Goal: Information Seeking & Learning: Check status

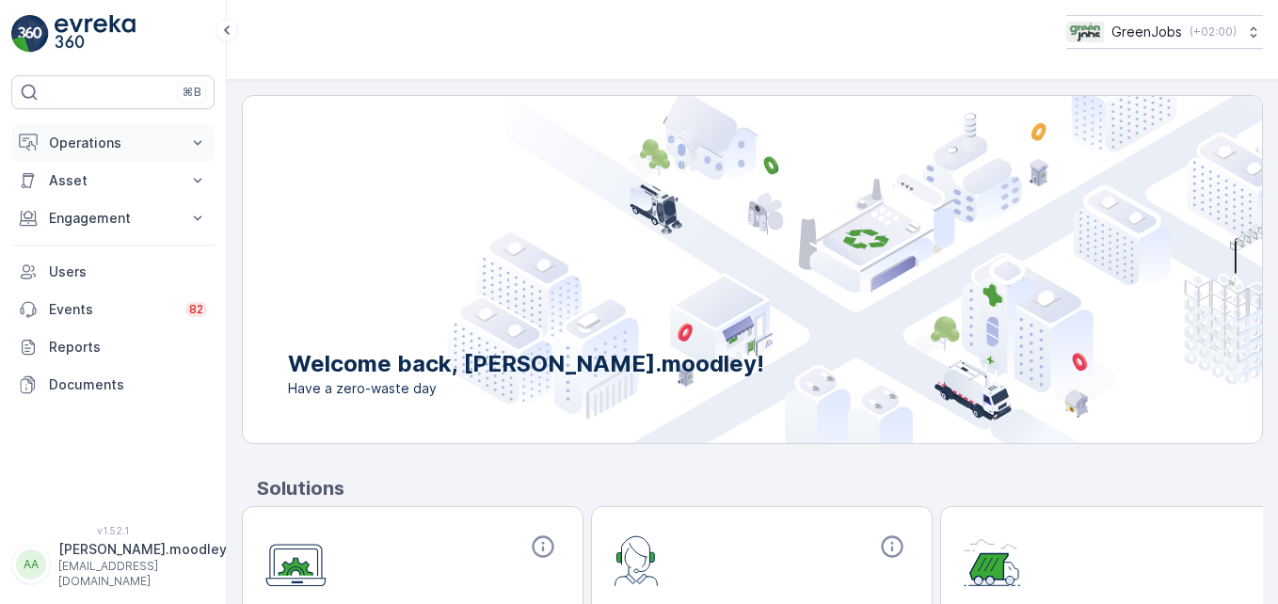
click at [201, 143] on icon at bounding box center [197, 143] width 19 height 19
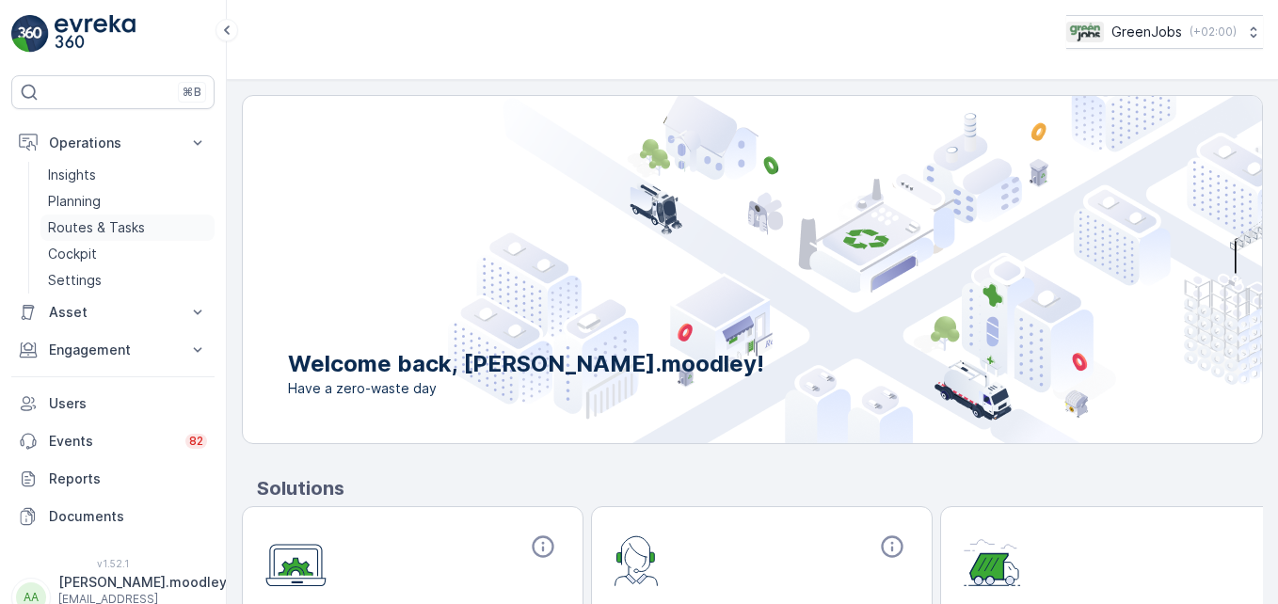
click at [98, 226] on p "Routes & Tasks" at bounding box center [96, 227] width 97 height 19
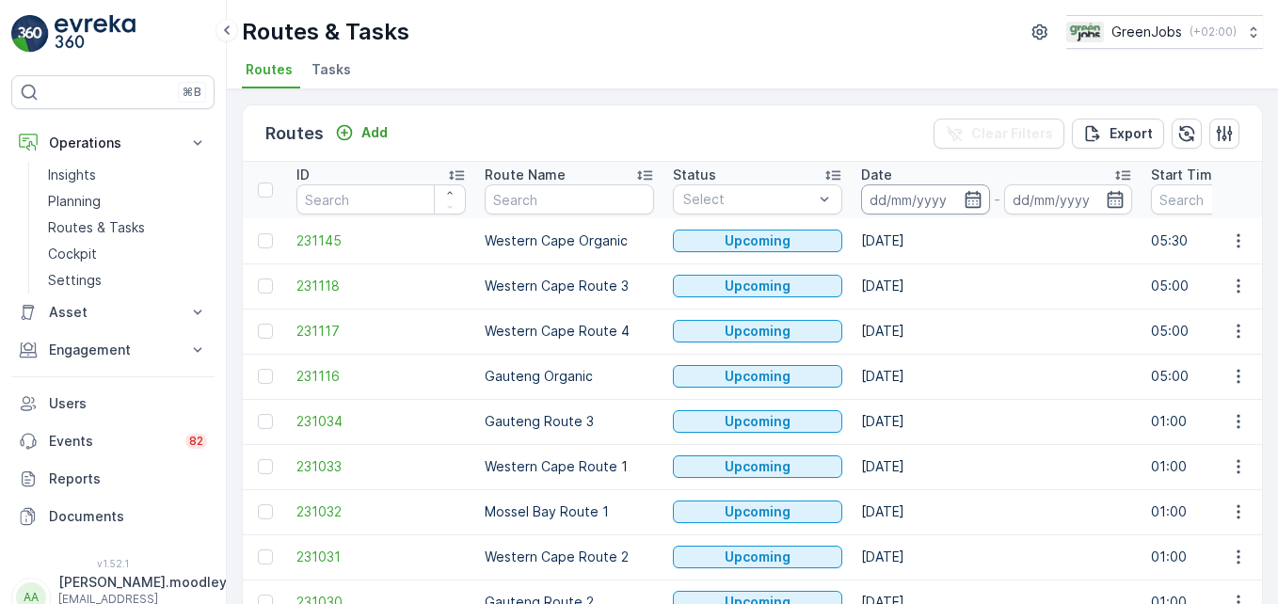
click at [889, 199] on input at bounding box center [925, 199] width 129 height 30
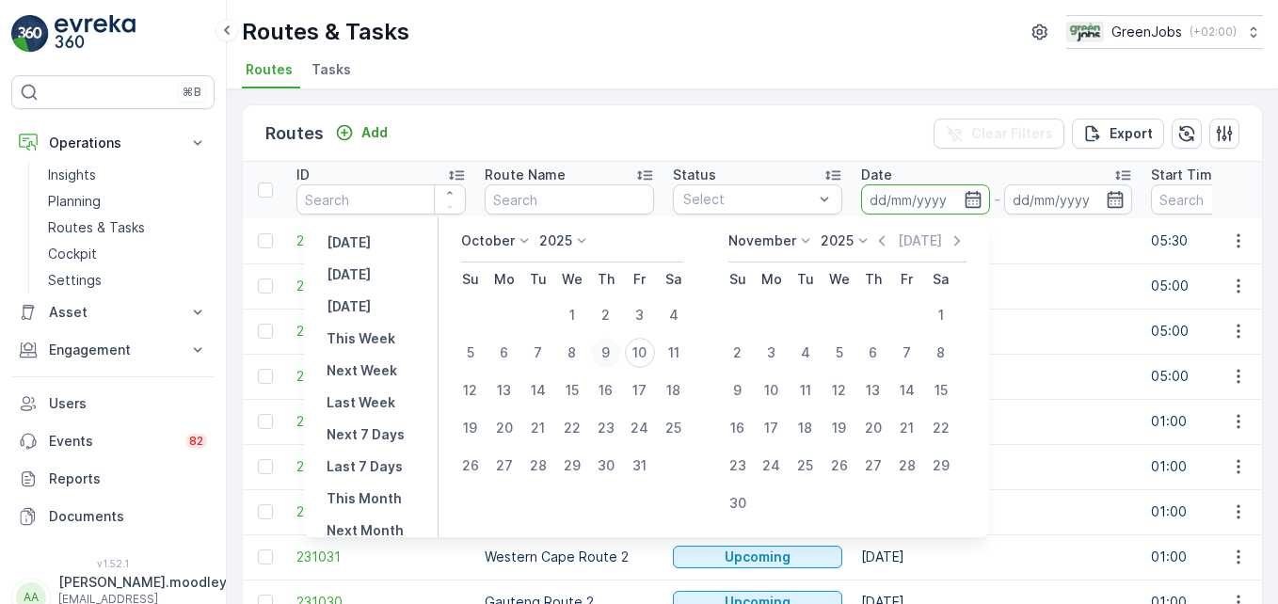
click at [616, 356] on div "9" at bounding box center [606, 353] width 30 height 30
type input "[DATE]"
click at [616, 356] on div "9" at bounding box center [606, 353] width 30 height 30
type input "[DATE]"
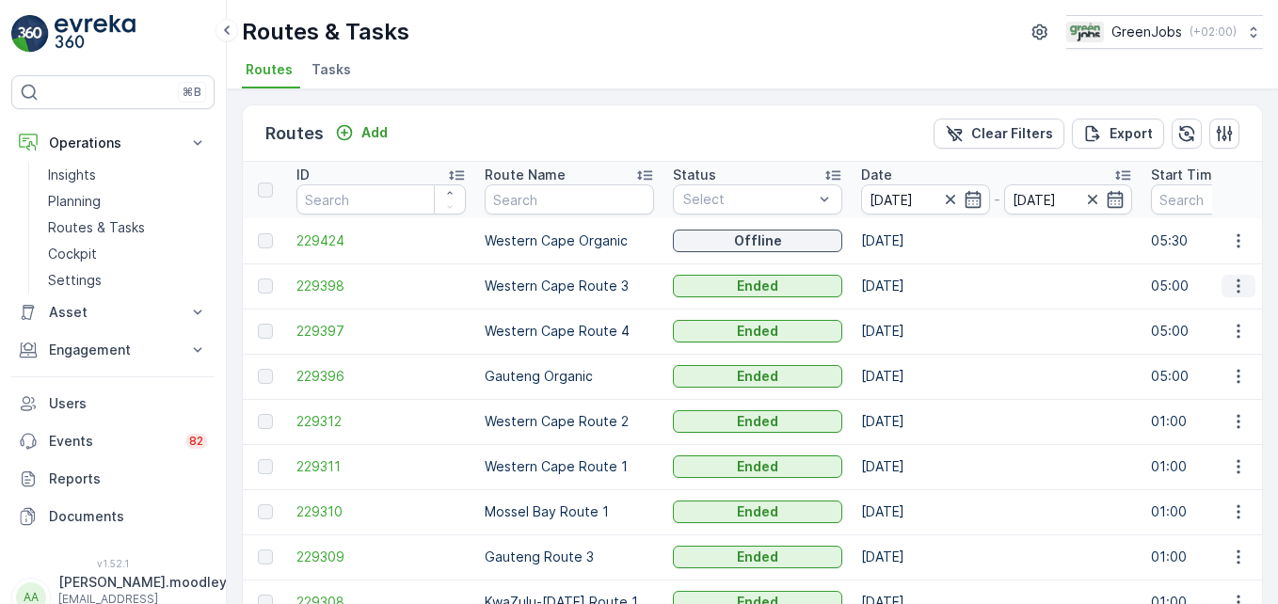
click at [914, 287] on icon "button" at bounding box center [1238, 287] width 3 height 14
click at [914, 309] on span "See More Details" at bounding box center [1194, 314] width 109 height 19
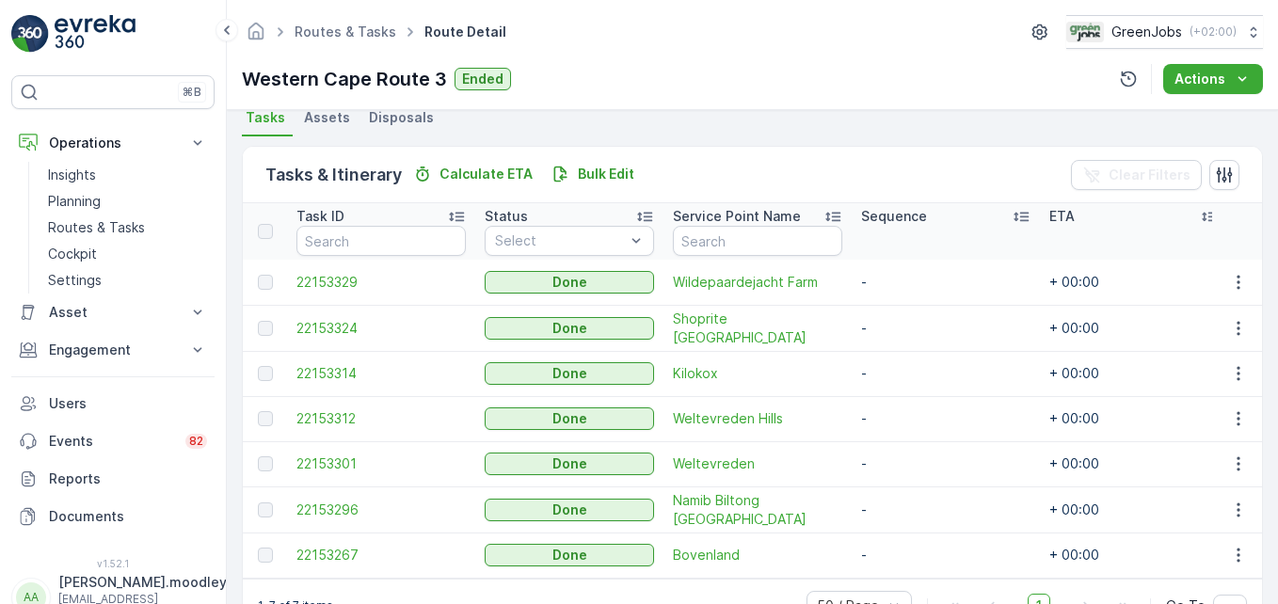
scroll to position [387, 0]
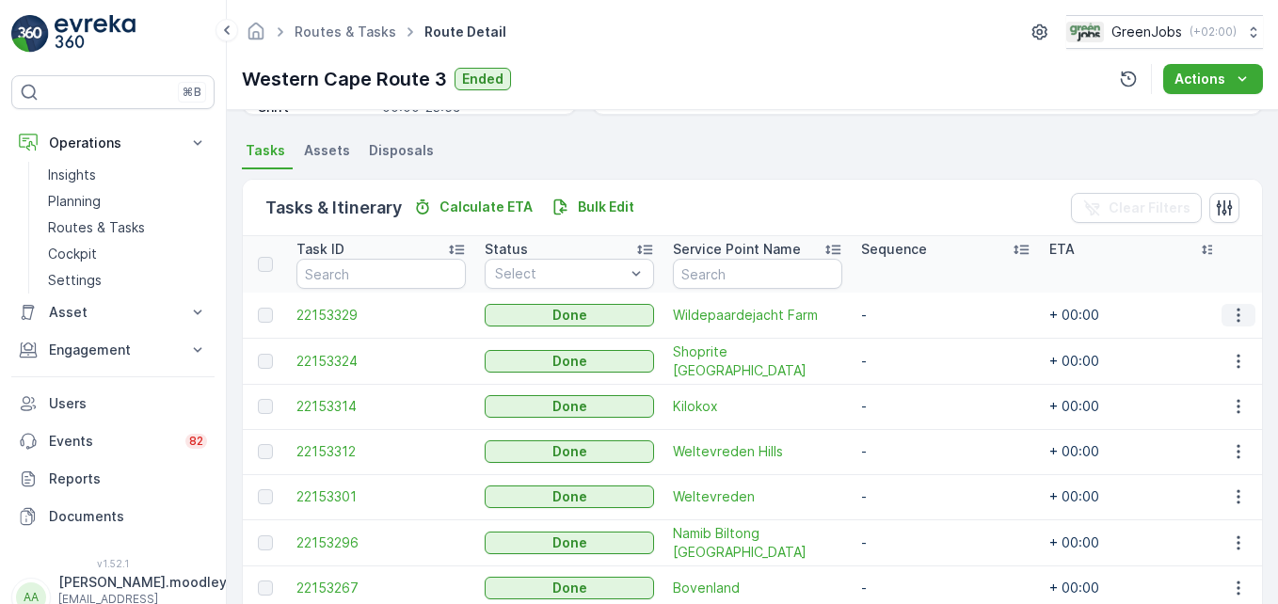
click at [914, 315] on icon "button" at bounding box center [1238, 315] width 19 height 19
click at [914, 339] on span "See More Details" at bounding box center [1215, 343] width 109 height 19
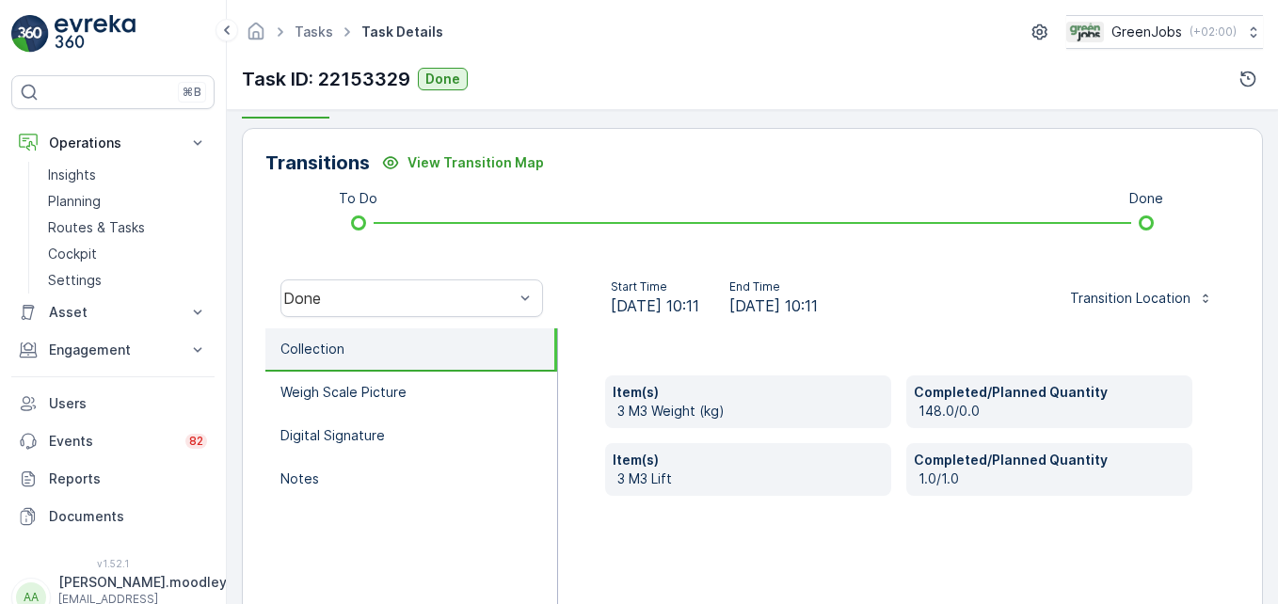
scroll to position [471, 0]
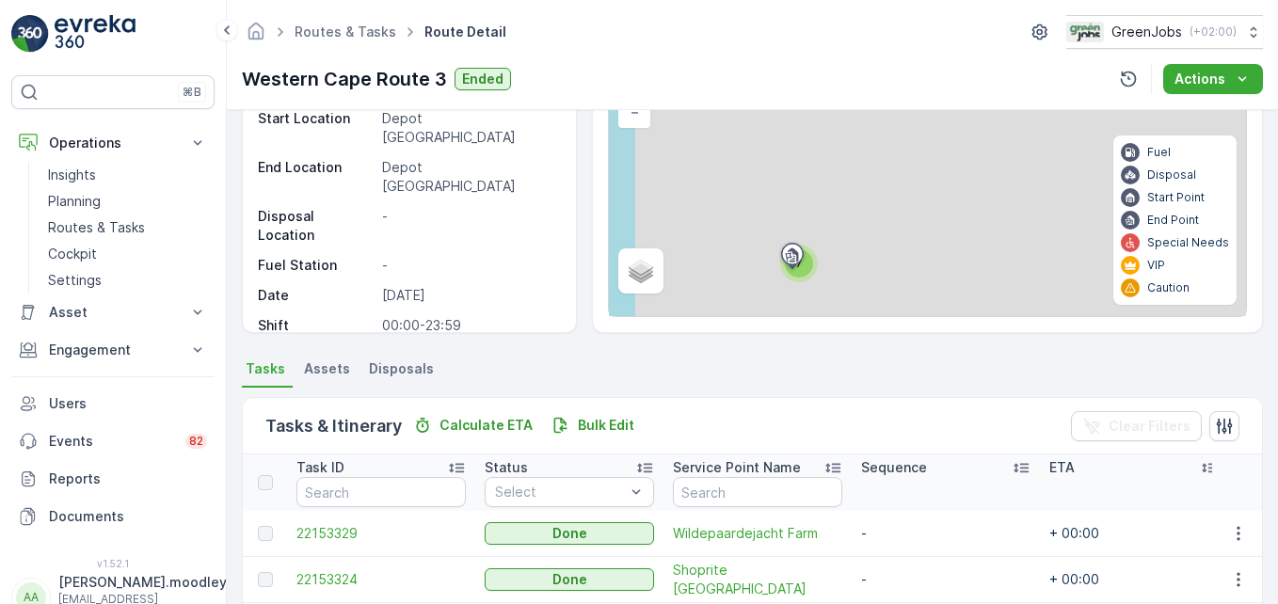
scroll to position [376, 0]
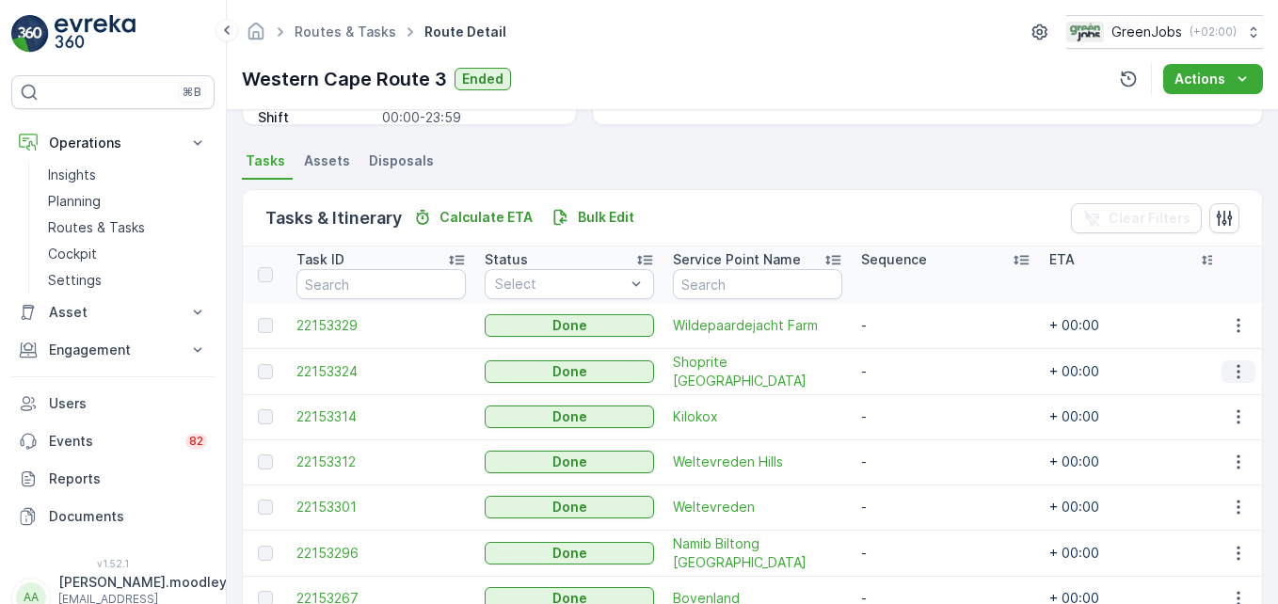
click at [914, 371] on icon "button" at bounding box center [1238, 371] width 3 height 14
click at [914, 397] on span "See More Details" at bounding box center [1215, 399] width 109 height 19
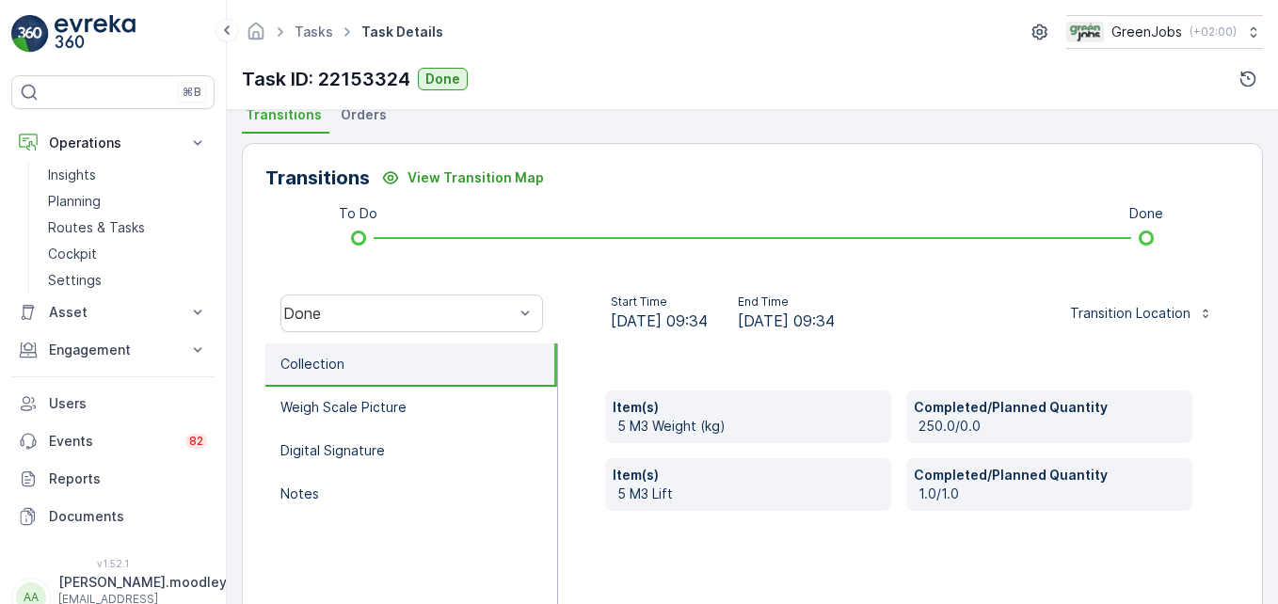
scroll to position [471, 0]
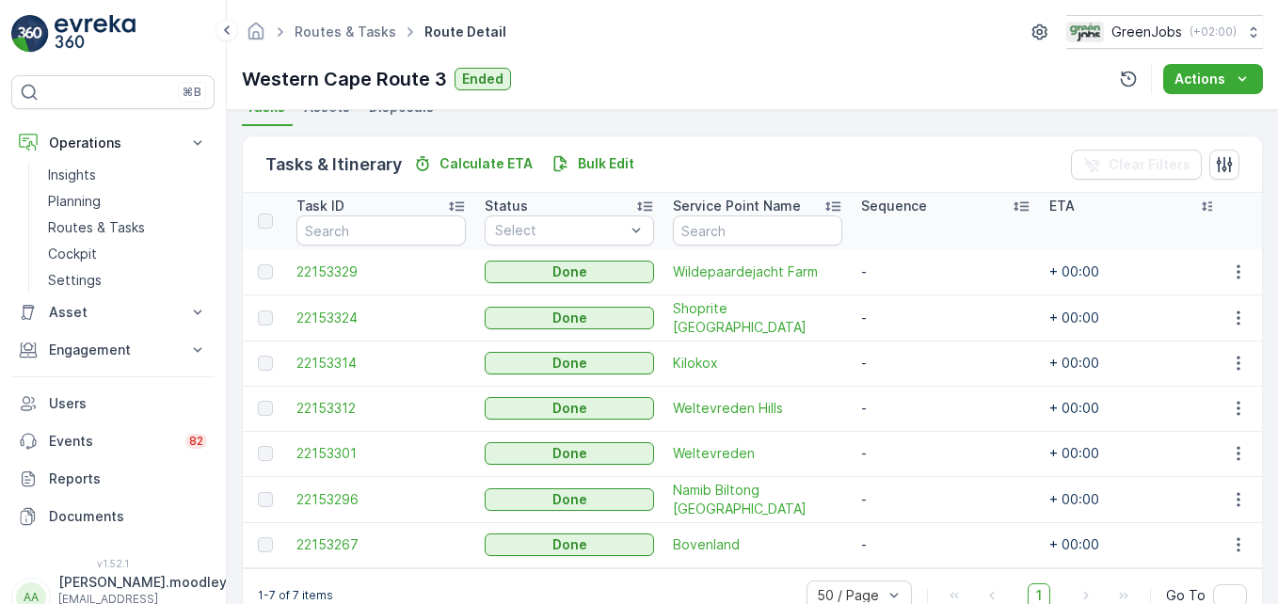
scroll to position [481, 0]
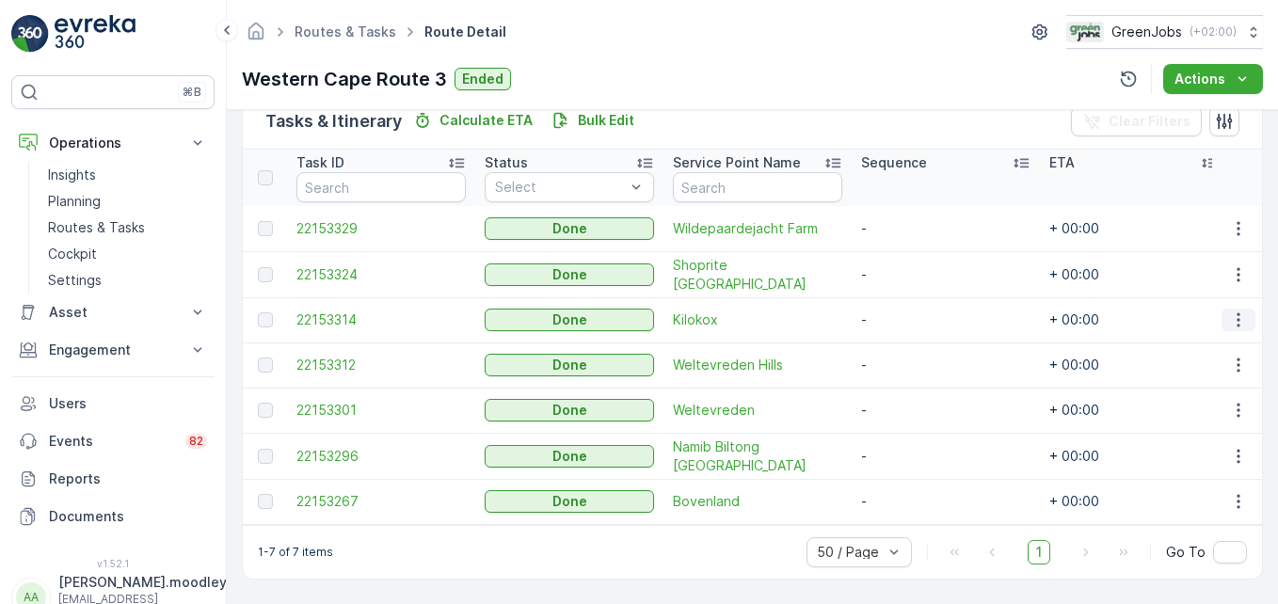
click at [914, 311] on icon "button" at bounding box center [1238, 320] width 19 height 19
click at [914, 342] on span "See More Details" at bounding box center [1215, 339] width 109 height 19
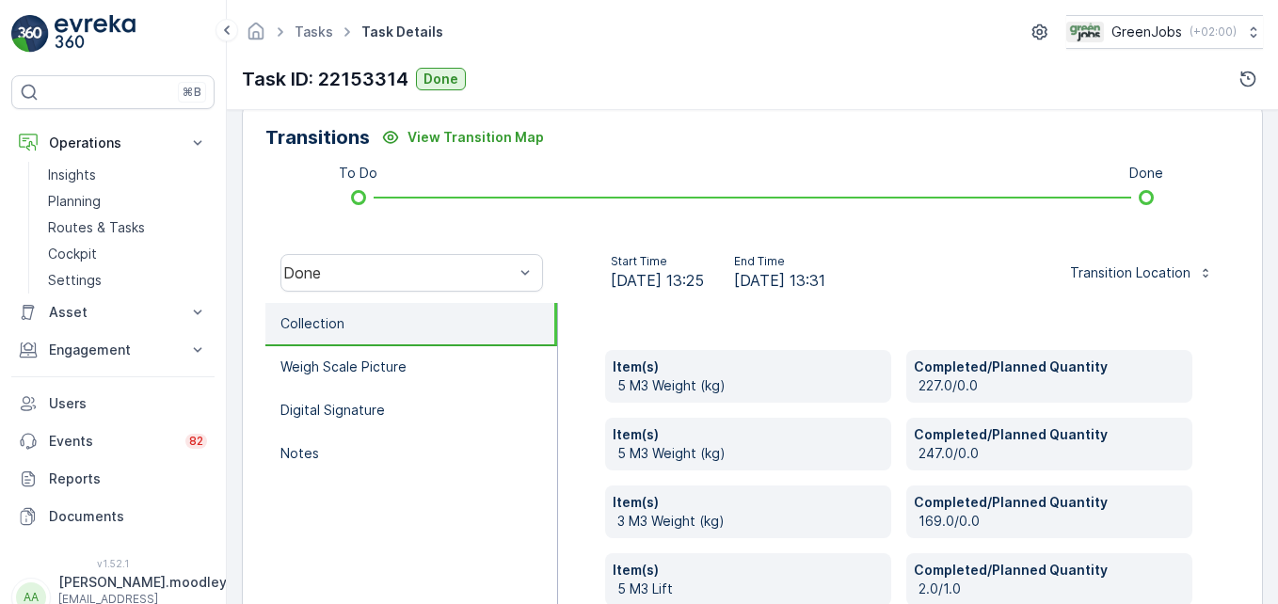
scroll to position [639, 0]
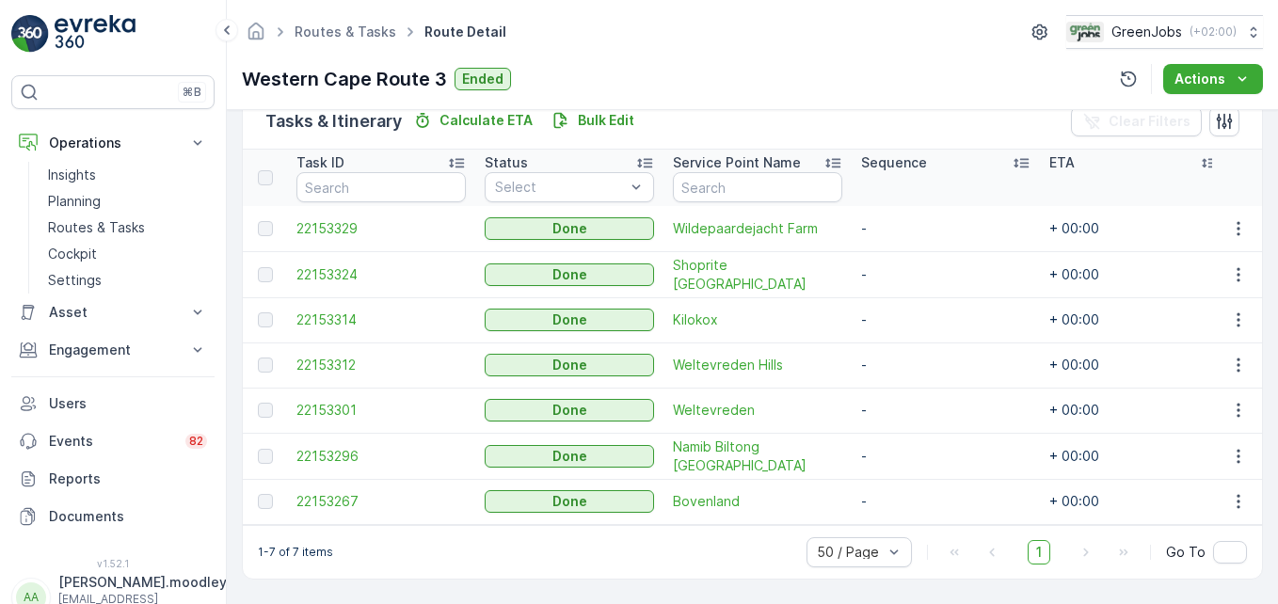
scroll to position [481, 0]
click at [914, 360] on icon "button" at bounding box center [1238, 365] width 19 height 19
click at [914, 388] on span "See More Details" at bounding box center [1215, 385] width 109 height 19
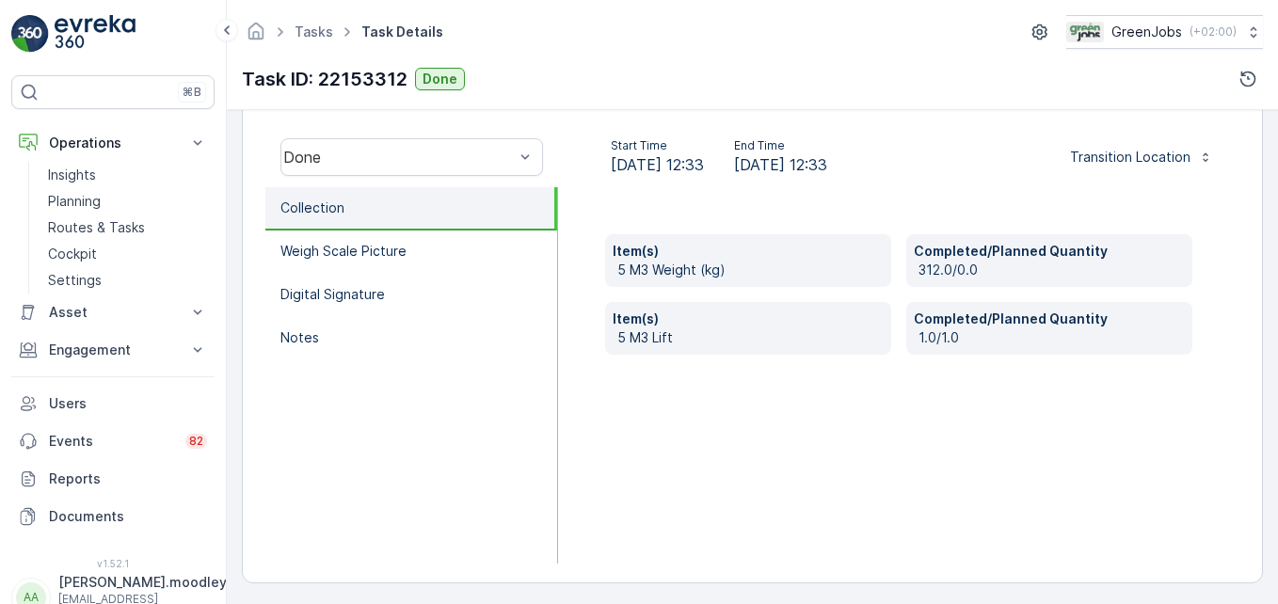
scroll to position [583, 0]
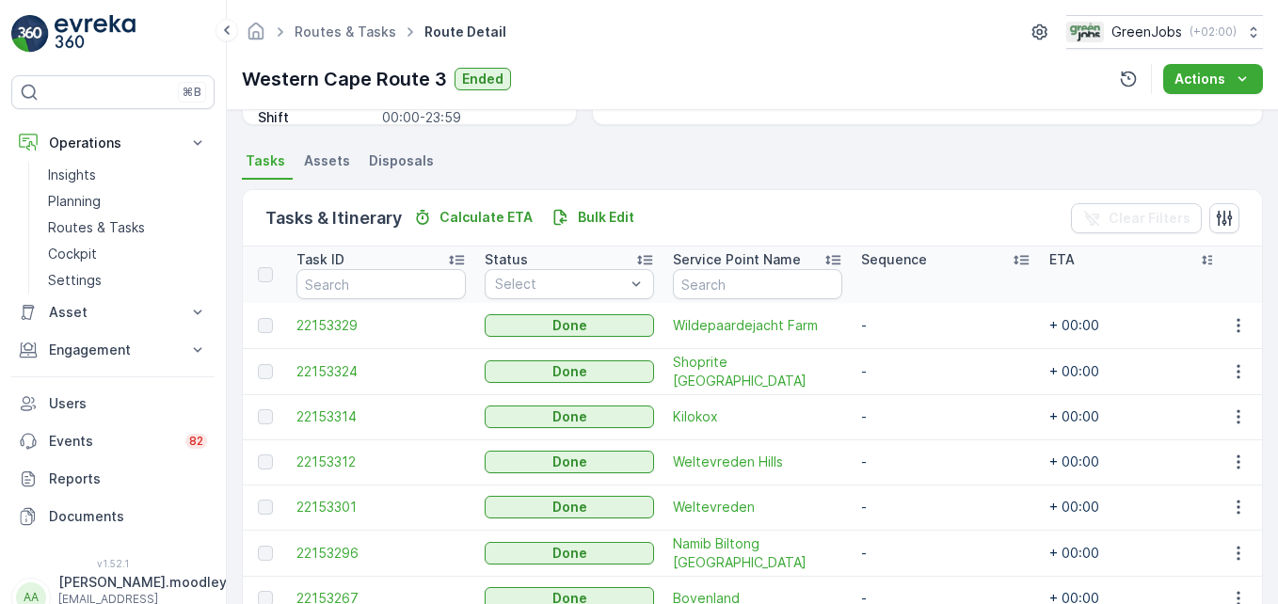
scroll to position [481, 0]
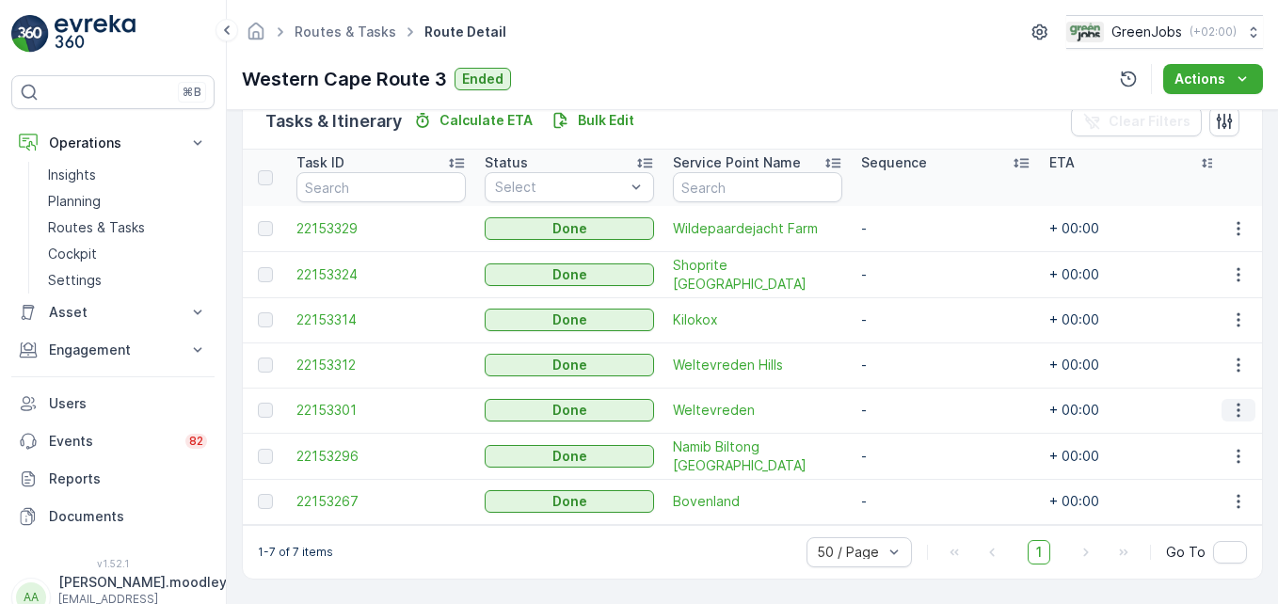
click at [914, 404] on icon "button" at bounding box center [1238, 410] width 19 height 19
click at [914, 435] on span "See More Details" at bounding box center [1215, 430] width 109 height 19
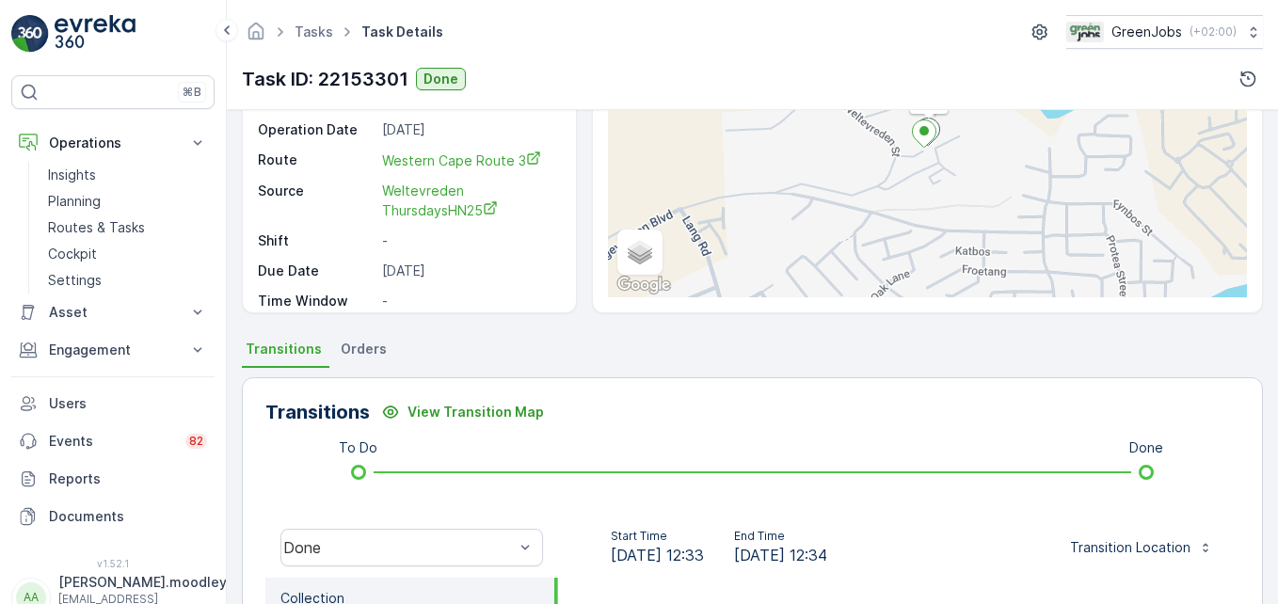
scroll to position [565, 0]
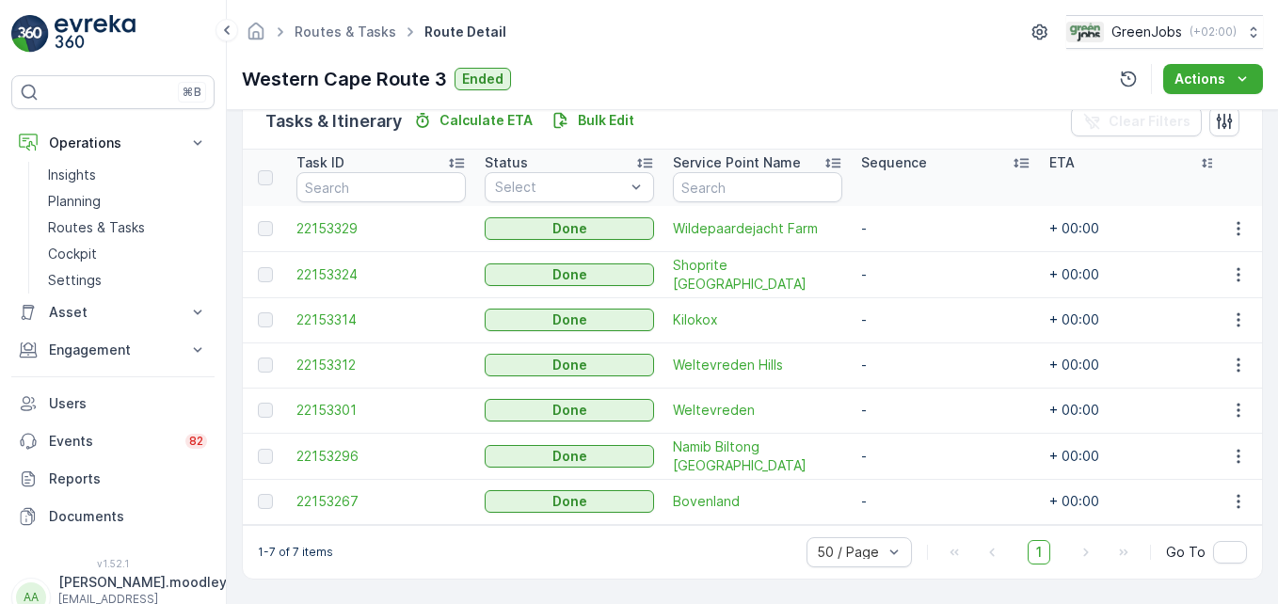
scroll to position [481, 0]
click at [914, 450] on icon "button" at bounding box center [1238, 456] width 19 height 19
click at [914, 476] on span "See More Details" at bounding box center [1215, 475] width 109 height 19
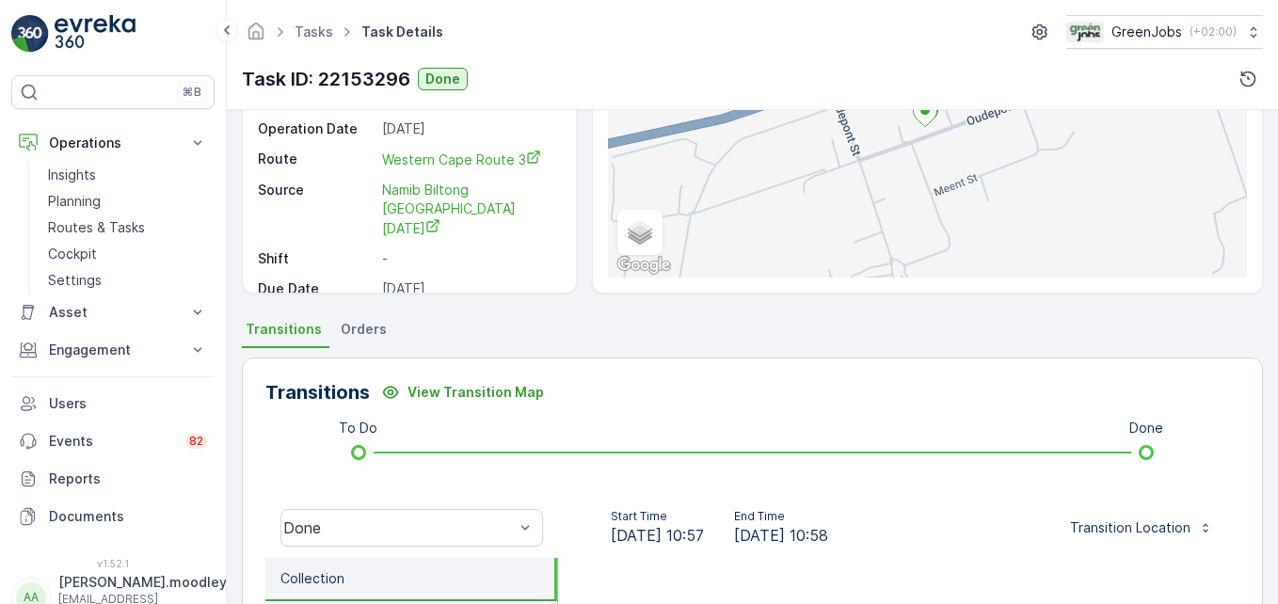
scroll to position [471, 0]
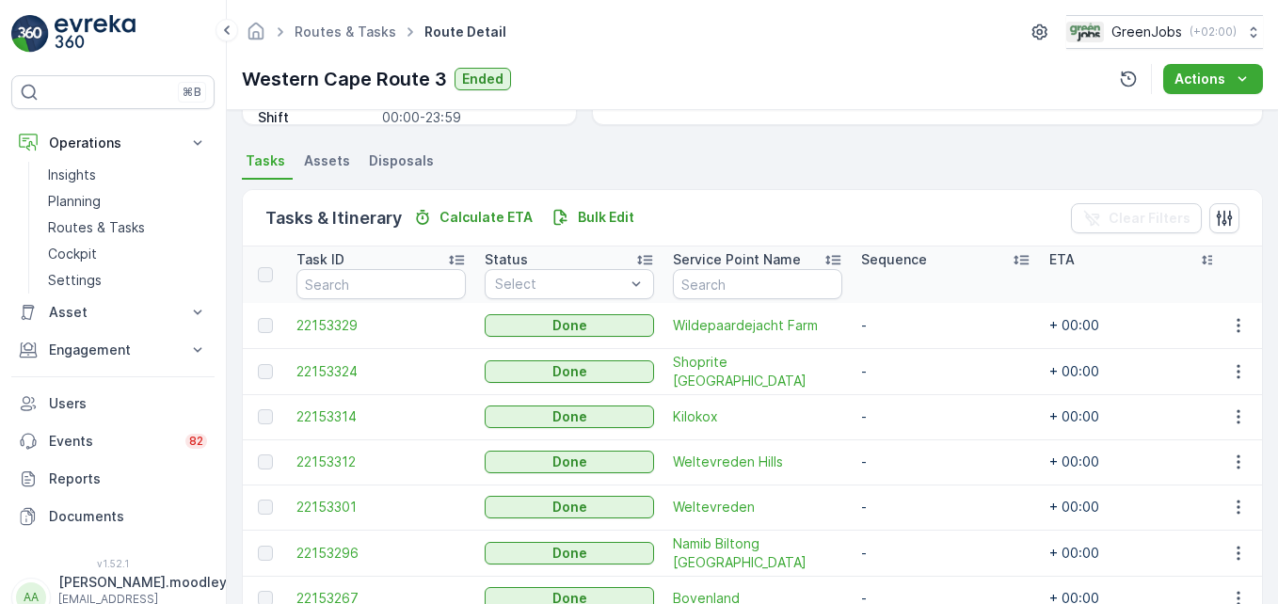
scroll to position [481, 0]
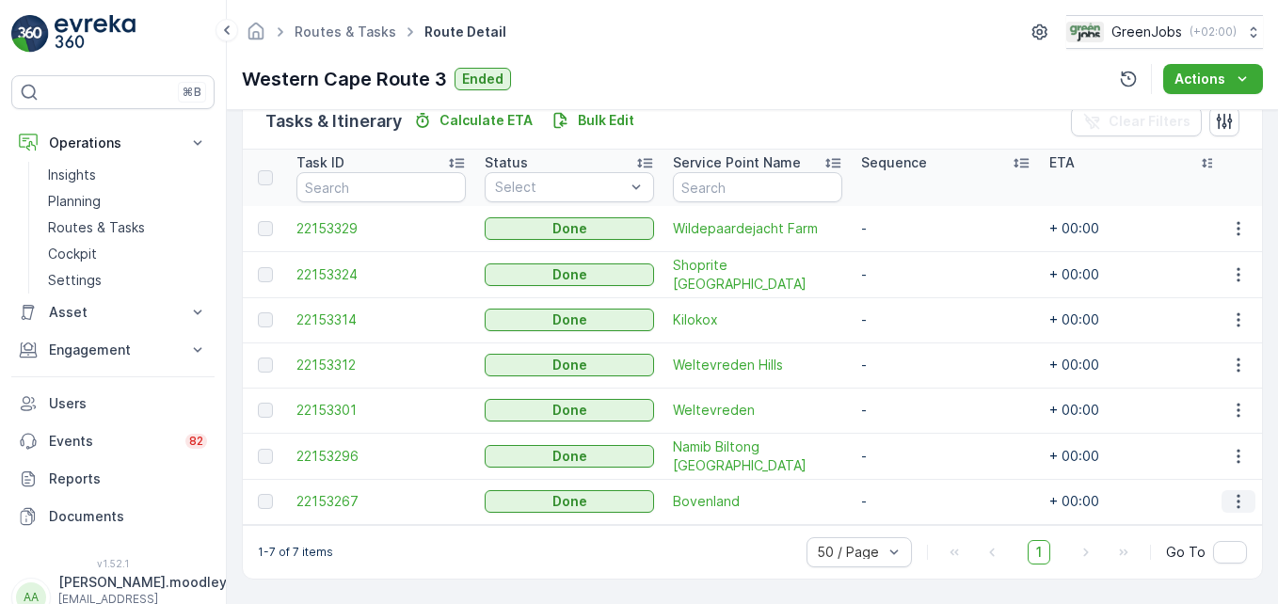
click at [914, 495] on icon "button" at bounding box center [1238, 502] width 3 height 14
click at [914, 520] on span "See More Details" at bounding box center [1215, 520] width 109 height 19
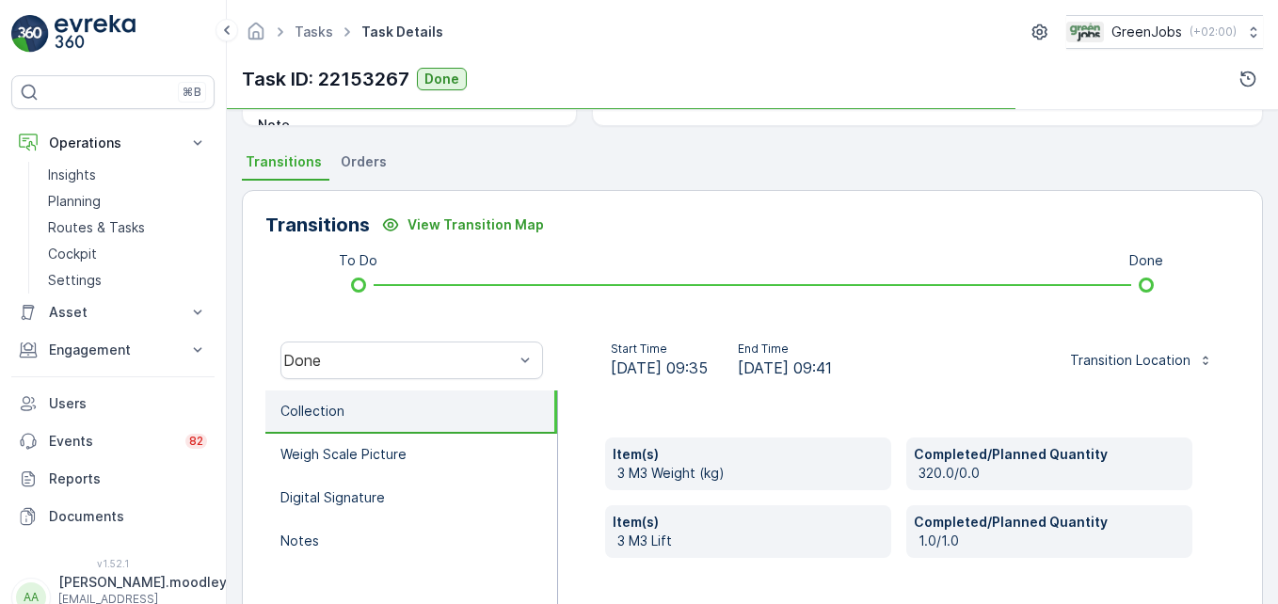
scroll to position [376, 0]
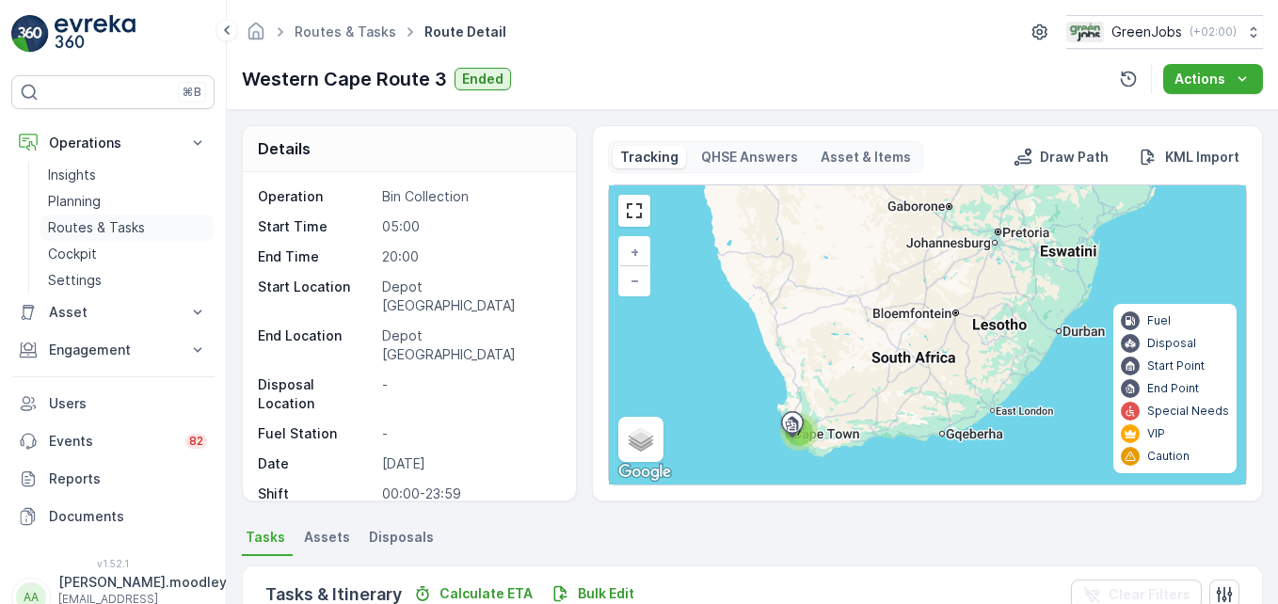
drag, startPoint x: 99, startPoint y: 225, endPoint x: 157, endPoint y: 238, distance: 59.8
click at [100, 225] on p "Routes & Tasks" at bounding box center [96, 227] width 97 height 19
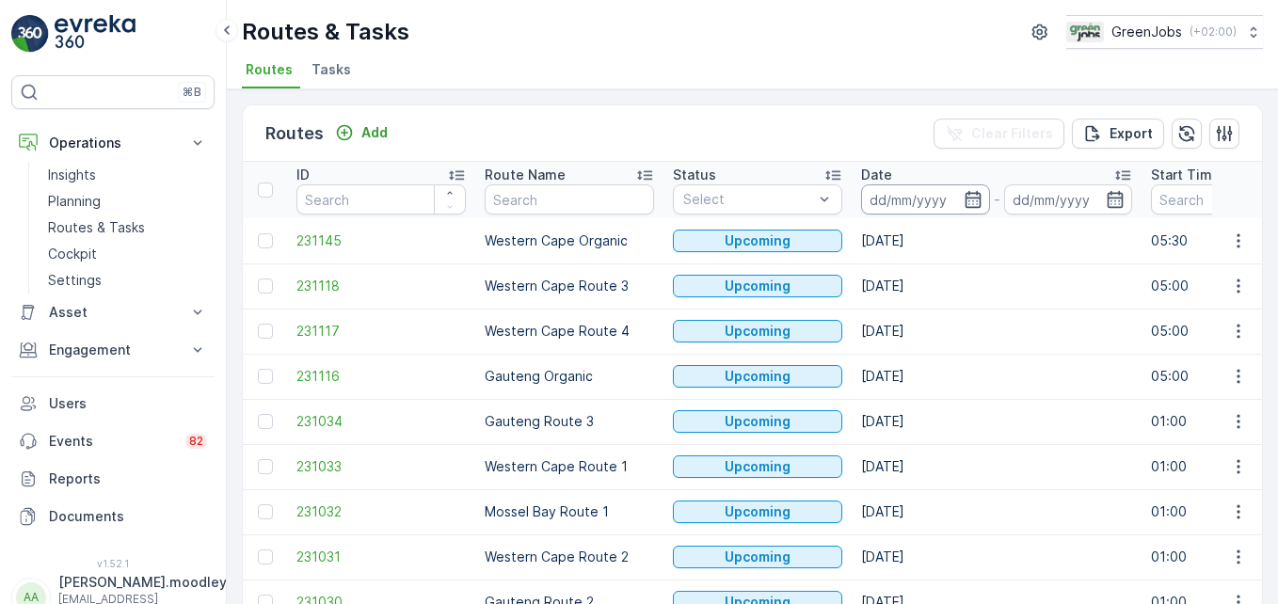
click at [905, 201] on input at bounding box center [925, 199] width 129 height 30
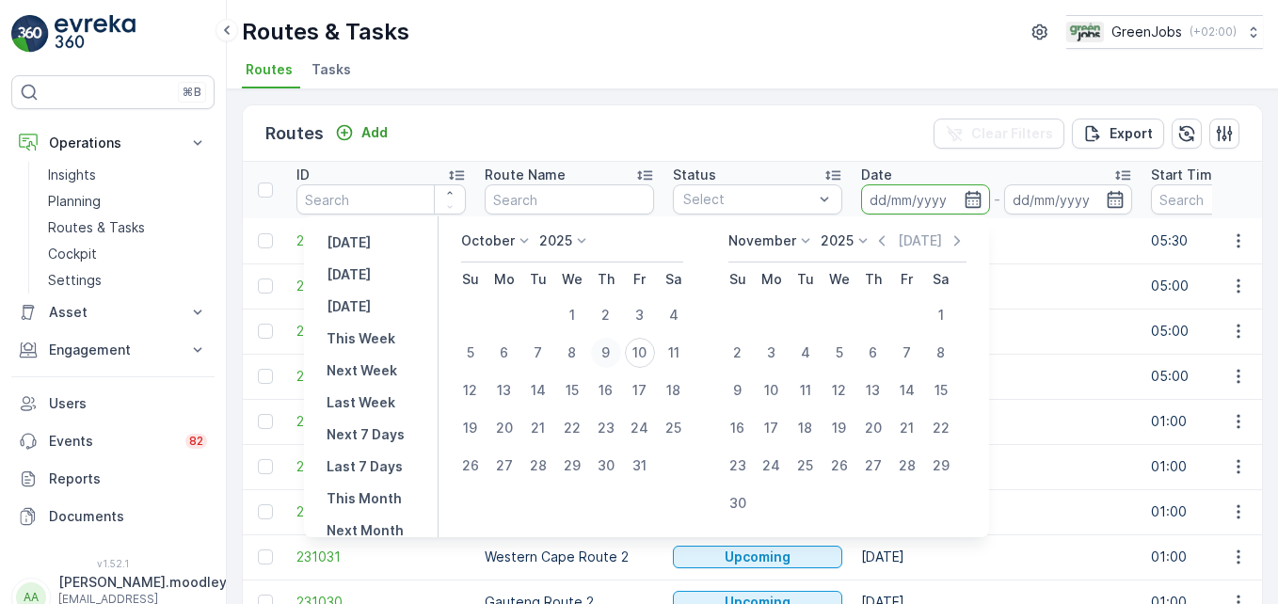
click at [618, 352] on div "9" at bounding box center [606, 353] width 30 height 30
type input "[DATE]"
click at [618, 352] on div "9" at bounding box center [606, 353] width 30 height 30
type input "[DATE]"
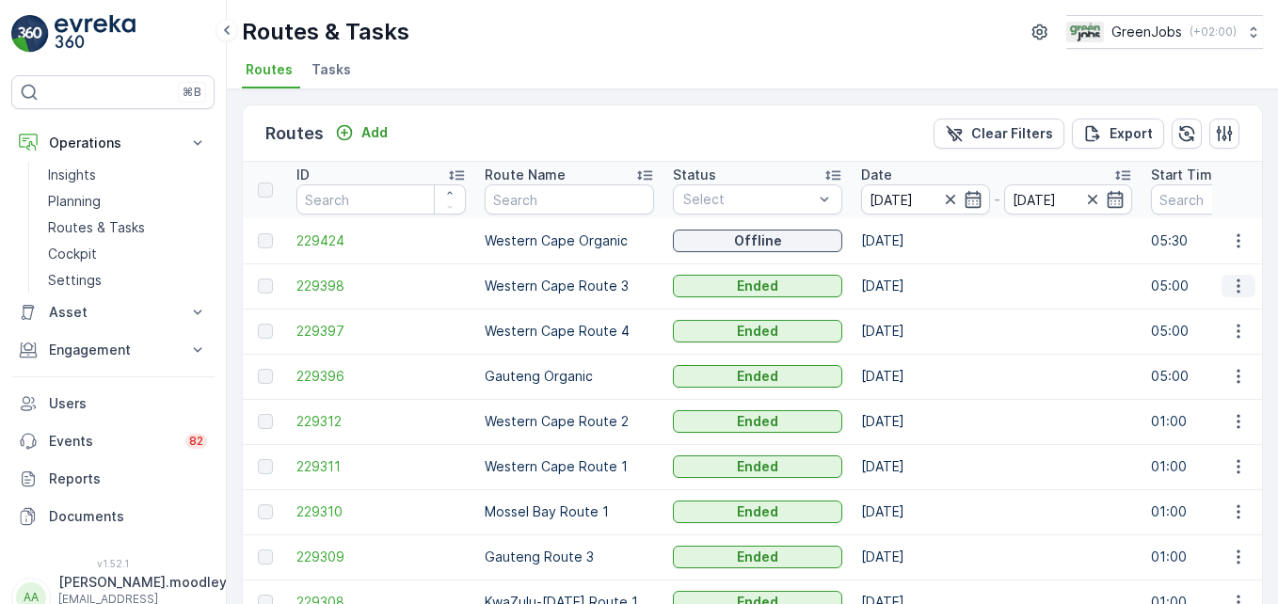
click at [914, 290] on icon "button" at bounding box center [1238, 286] width 19 height 19
click at [914, 316] on span "See More Details" at bounding box center [1194, 314] width 109 height 19
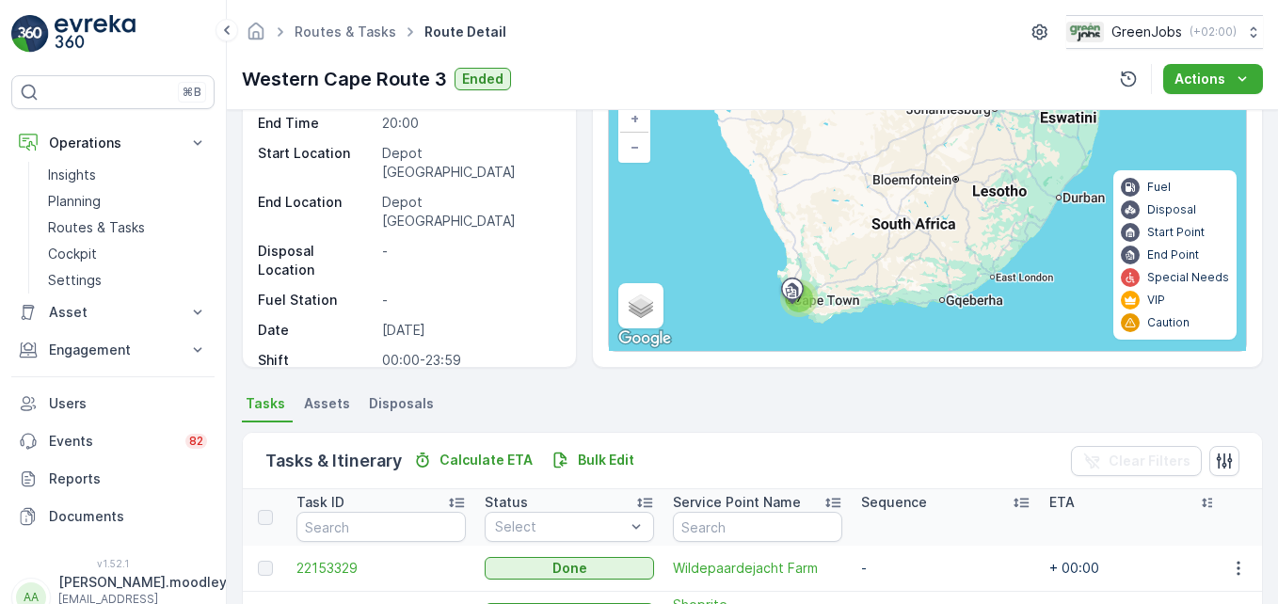
scroll to position [376, 0]
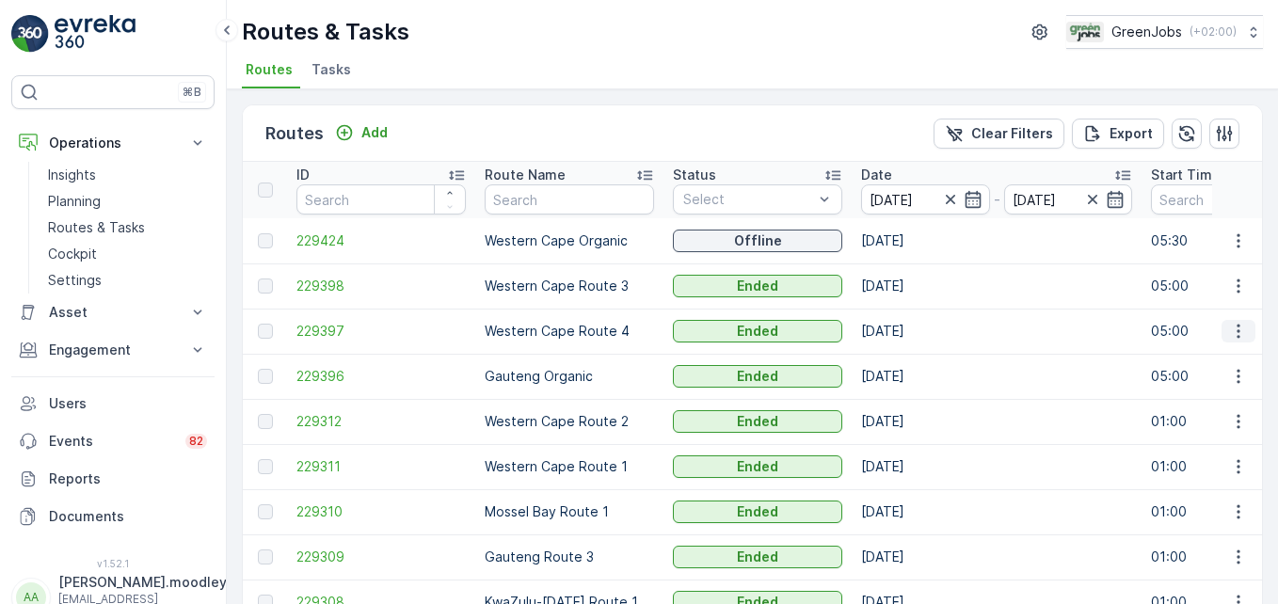
click at [914, 336] on icon "button" at bounding box center [1238, 331] width 19 height 19
click at [914, 360] on span "See More Details" at bounding box center [1194, 359] width 109 height 19
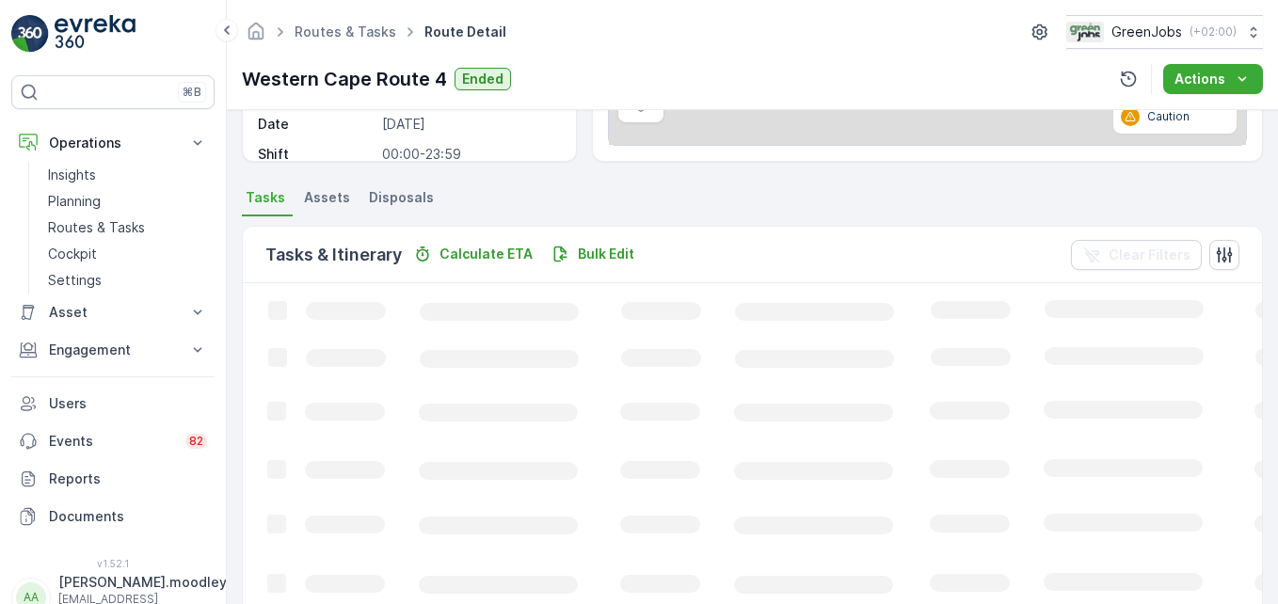
scroll to position [376, 0]
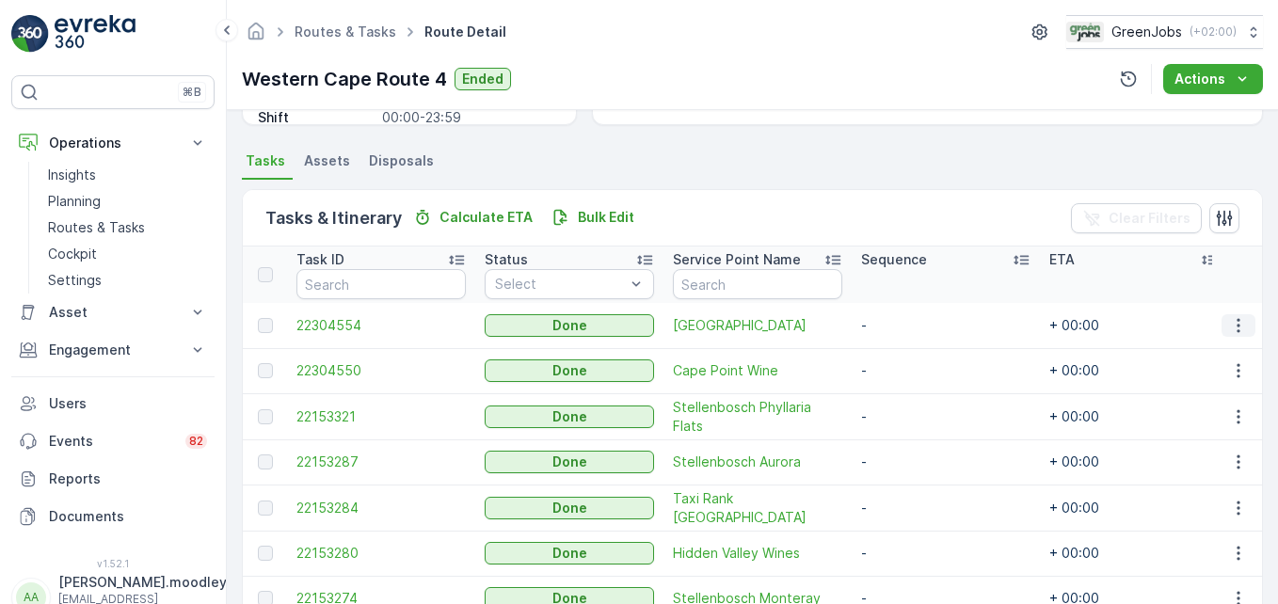
click at [914, 324] on icon "button" at bounding box center [1238, 325] width 19 height 19
click at [914, 349] on span "See More Details" at bounding box center [1215, 353] width 109 height 19
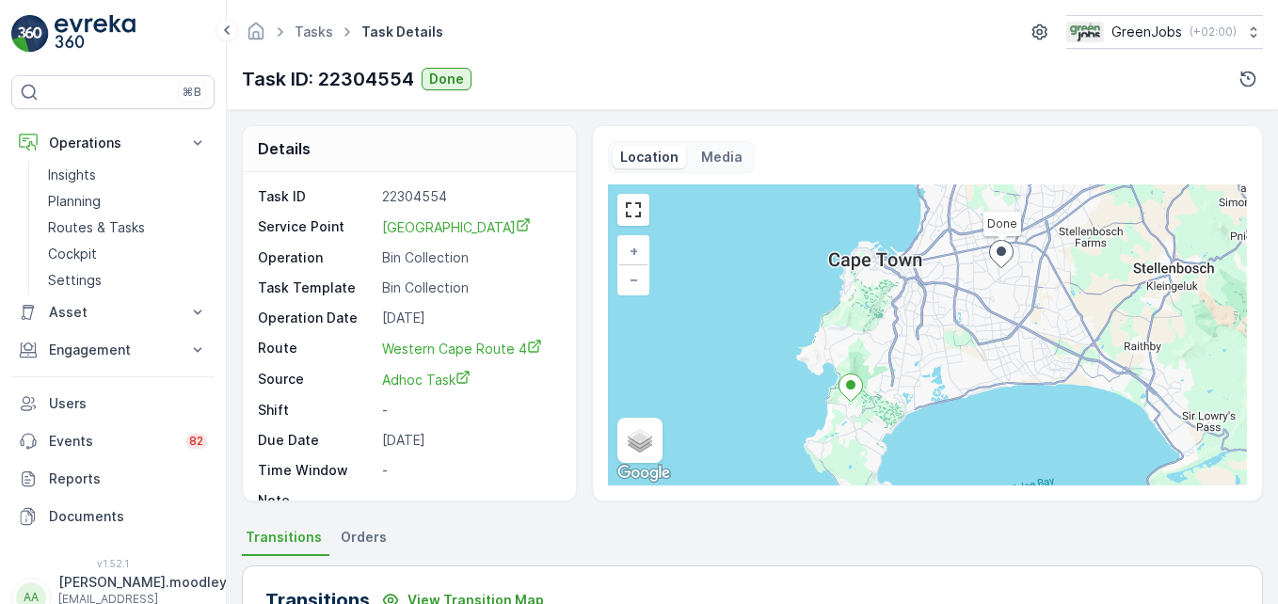
scroll to position [471, 0]
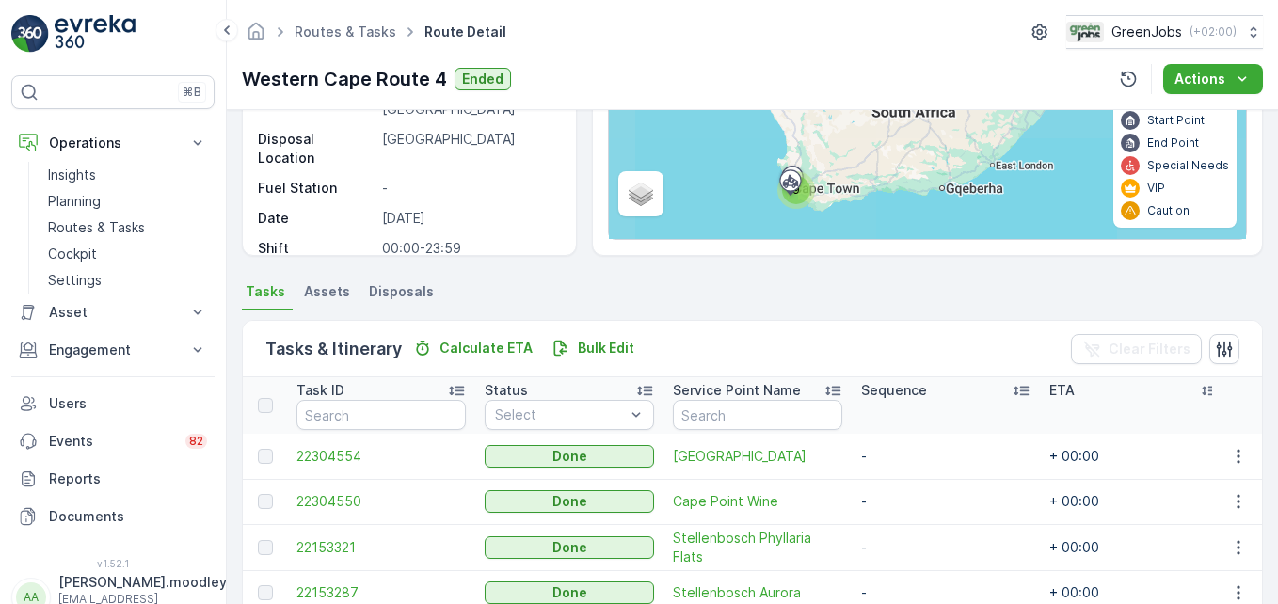
scroll to position [471, 0]
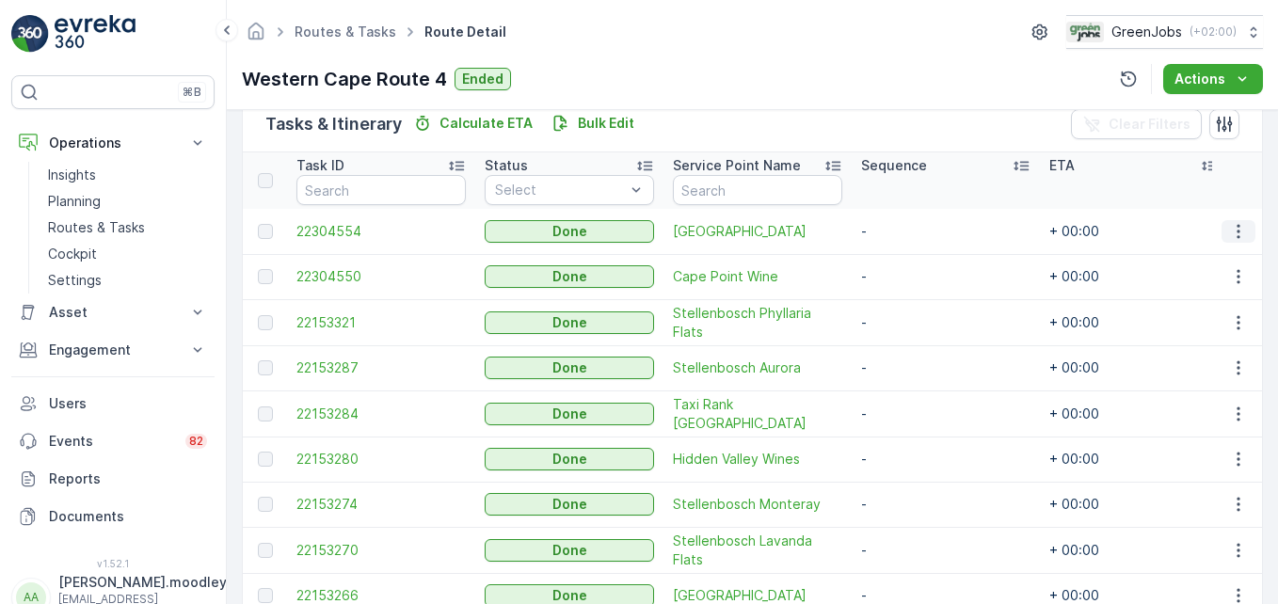
click at [914, 232] on icon "button" at bounding box center [1238, 231] width 19 height 19
click at [914, 264] on span "See More Details" at bounding box center [1215, 259] width 109 height 19
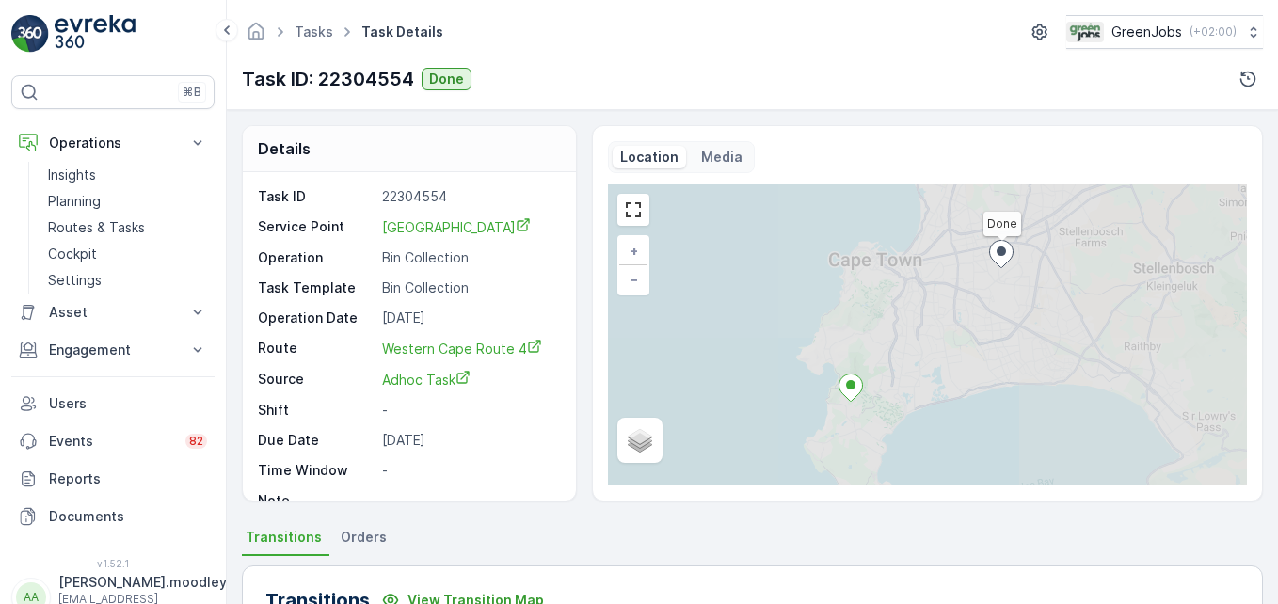
scroll to position [471, 0]
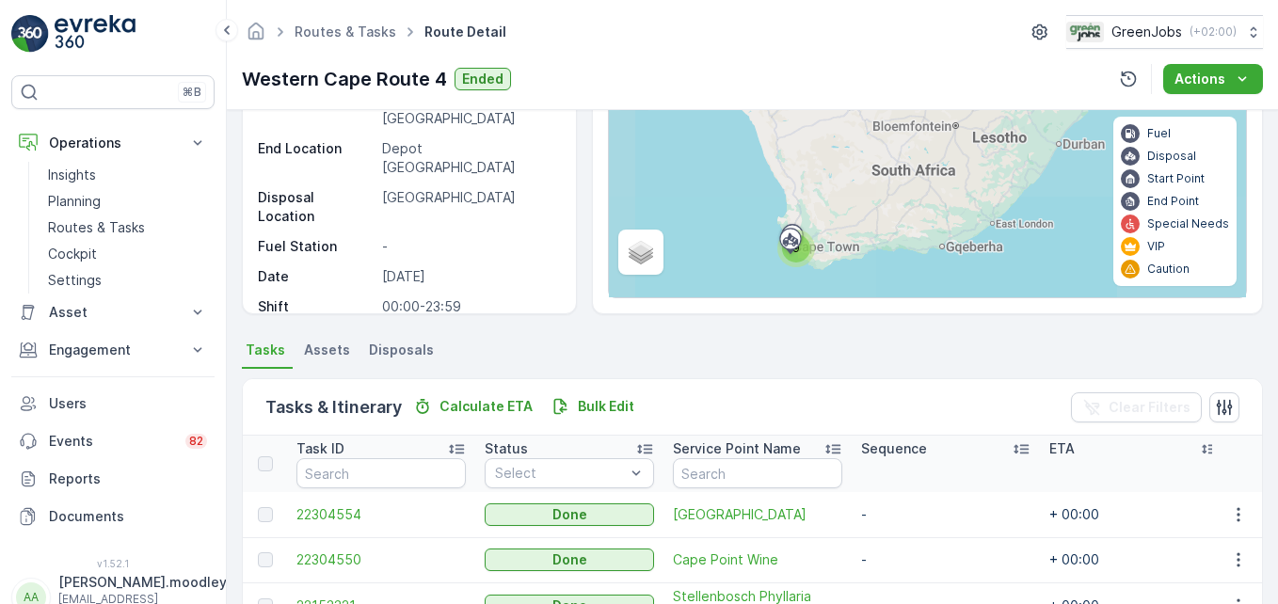
scroll to position [471, 0]
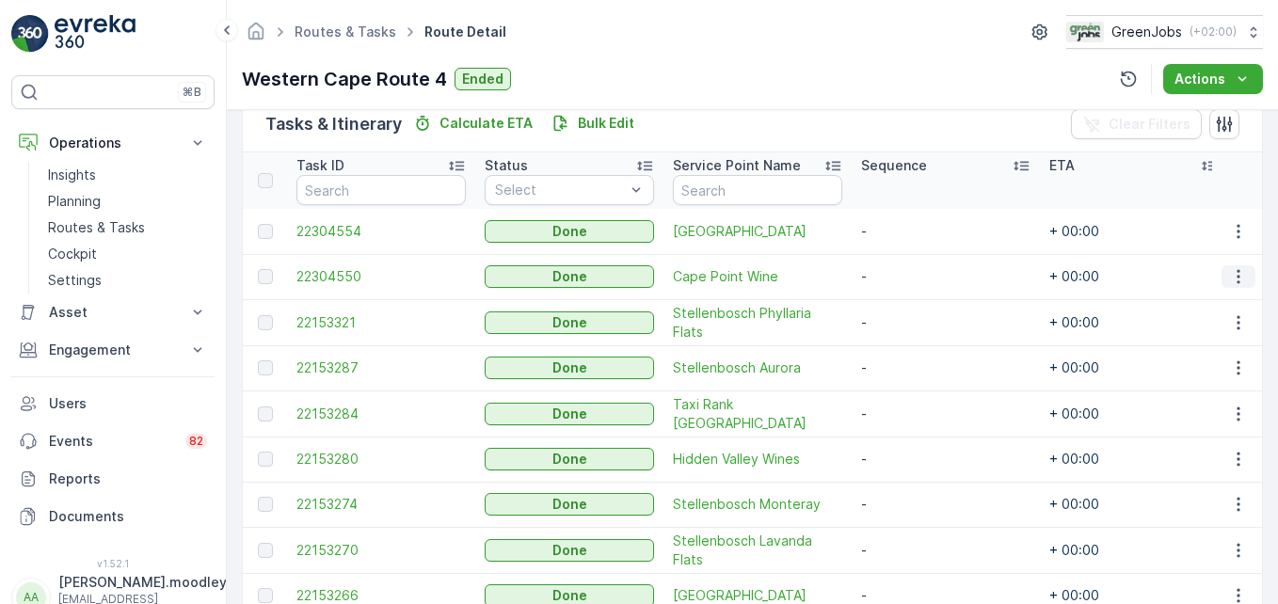
click at [914, 276] on icon "button" at bounding box center [1238, 276] width 19 height 19
click at [914, 306] on span "See More Details" at bounding box center [1215, 305] width 109 height 19
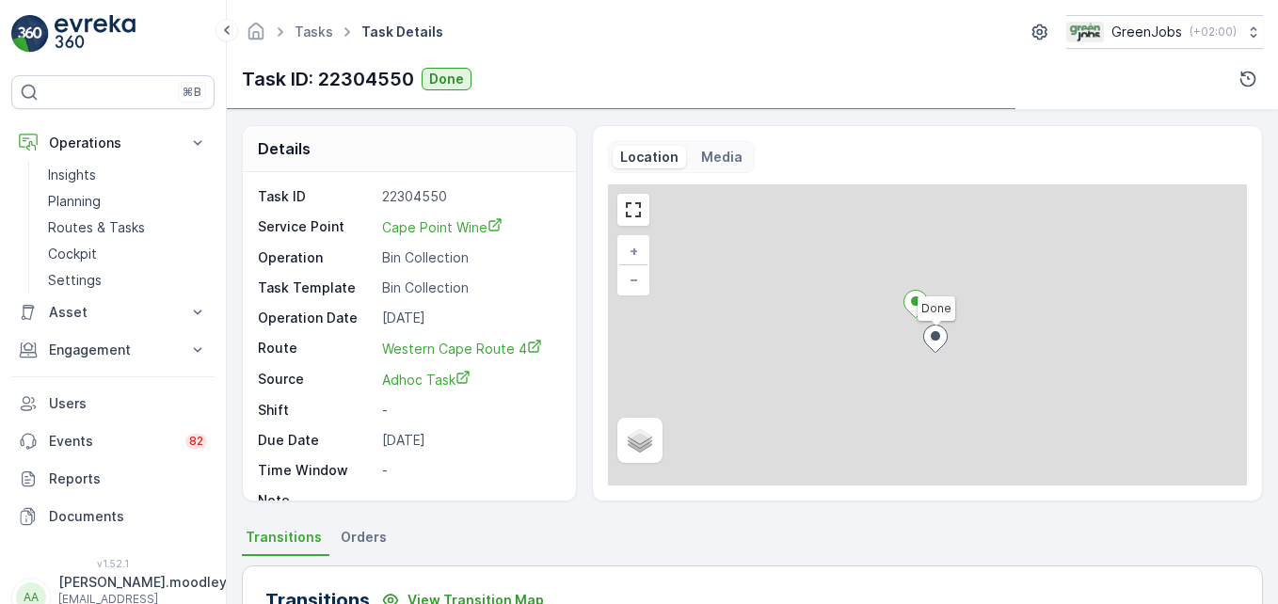
scroll to position [471, 0]
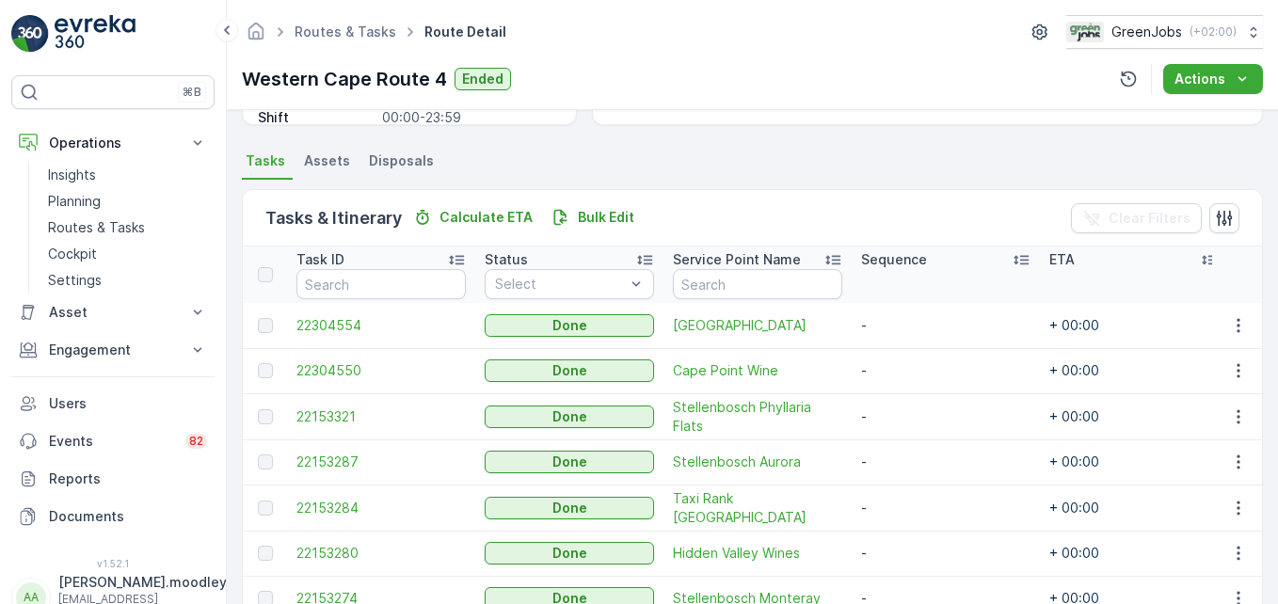
scroll to position [573, 0]
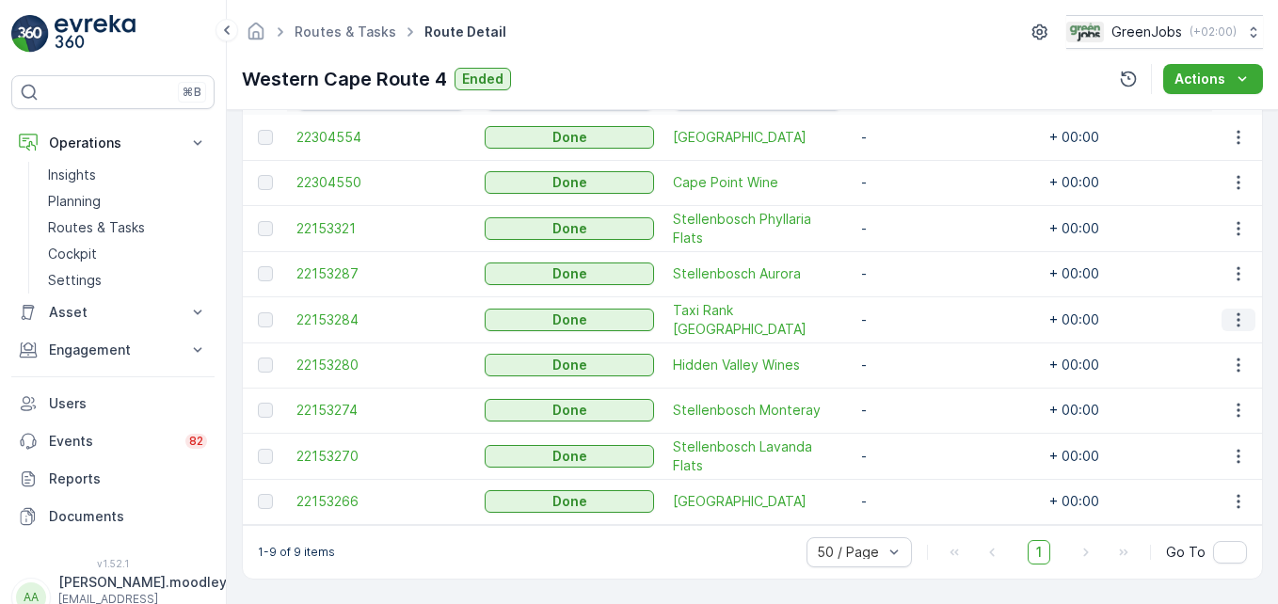
click at [914, 311] on icon "button" at bounding box center [1238, 320] width 19 height 19
click at [914, 341] on span "See More Details" at bounding box center [1215, 338] width 109 height 19
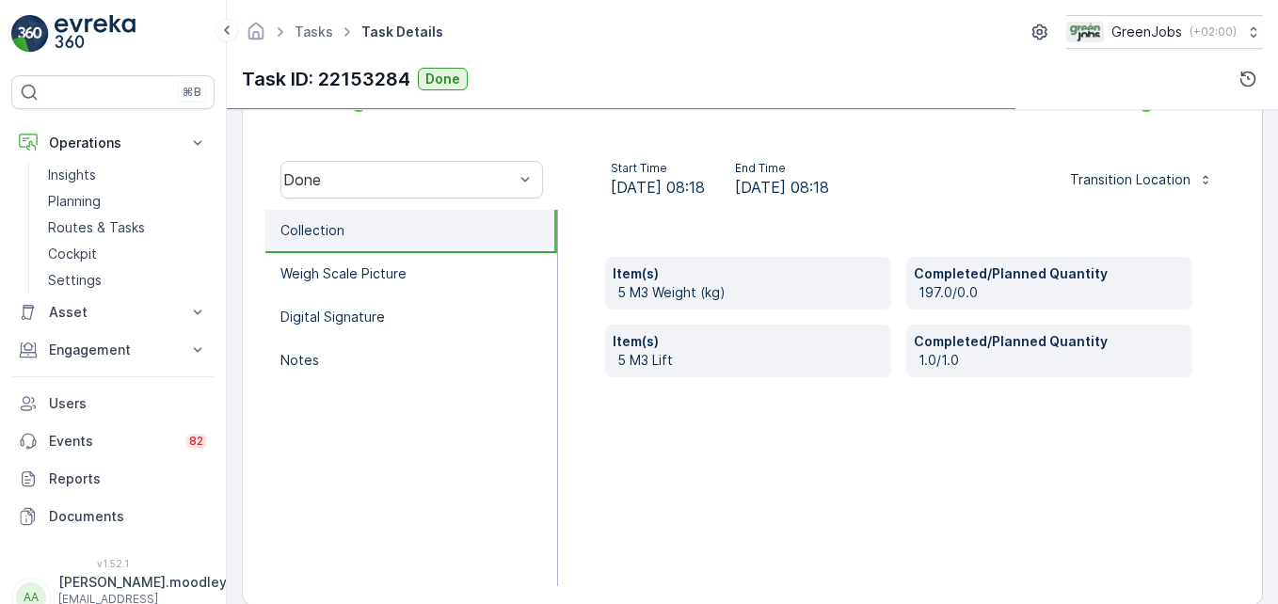
scroll to position [565, 0]
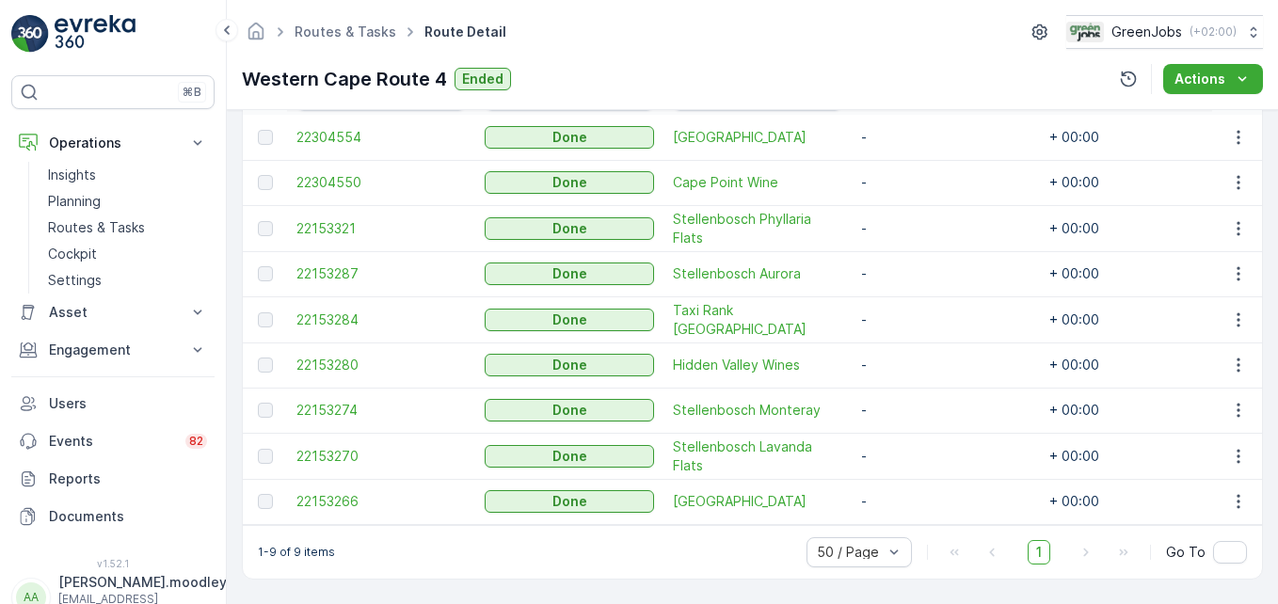
scroll to position [573, 0]
click at [914, 503] on button "button" at bounding box center [1239, 501] width 34 height 23
click at [914, 519] on span "See More Details" at bounding box center [1215, 520] width 109 height 19
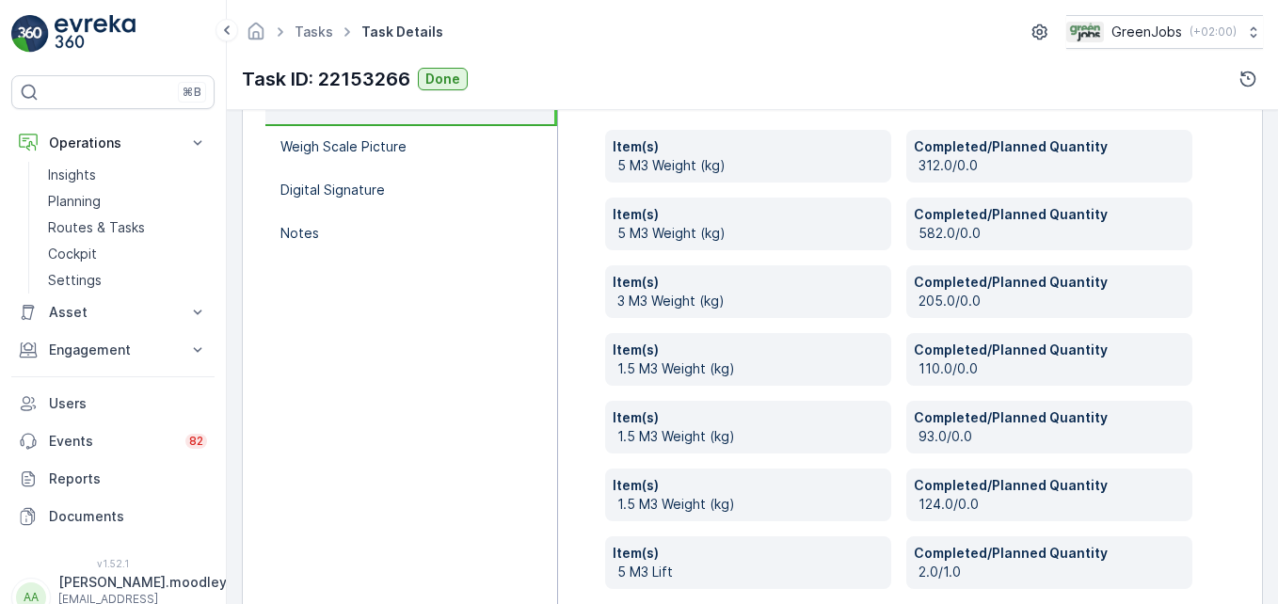
scroll to position [753, 0]
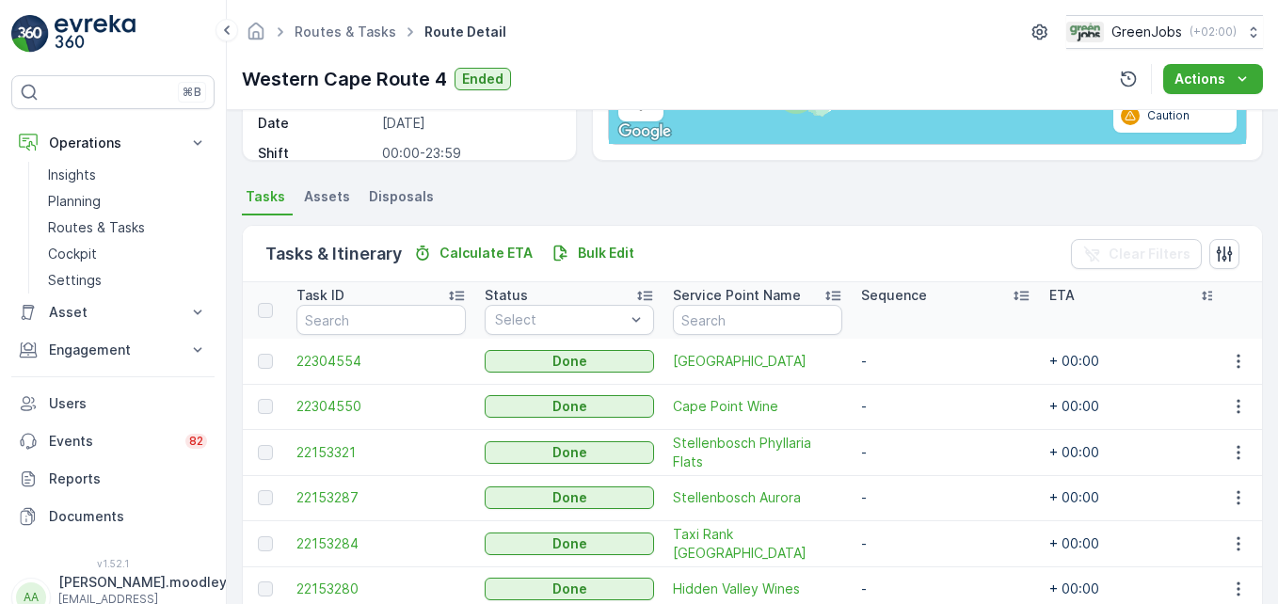
scroll to position [376, 0]
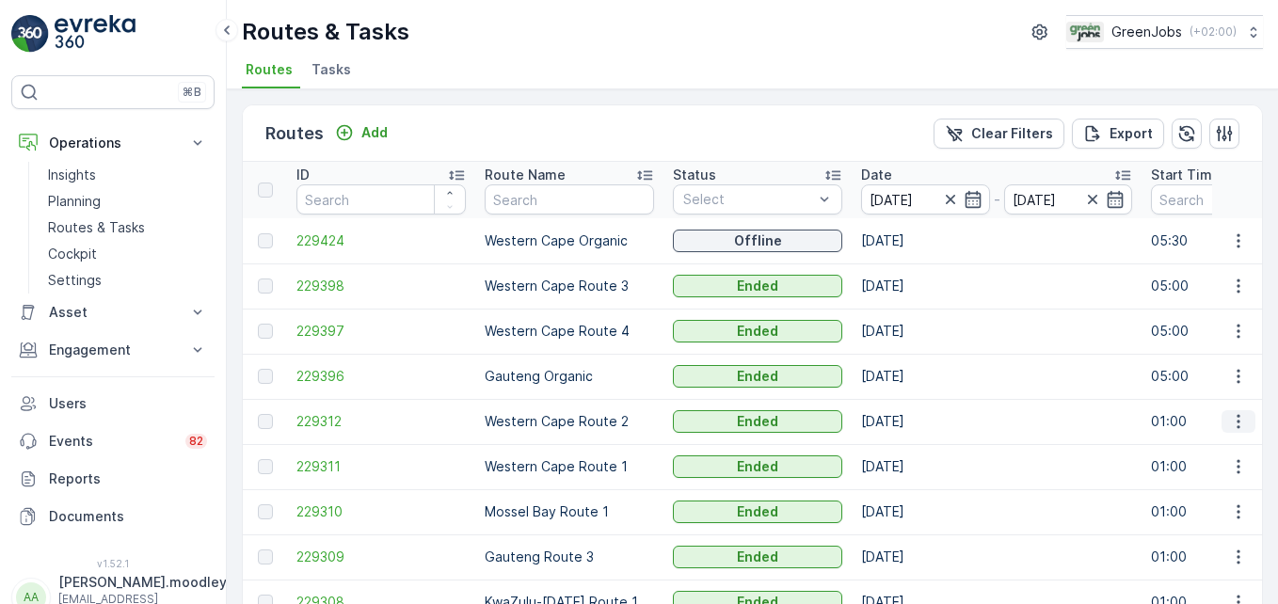
click at [914, 424] on icon "button" at bounding box center [1238, 421] width 19 height 19
click at [914, 448] on span "See More Details" at bounding box center [1194, 450] width 109 height 19
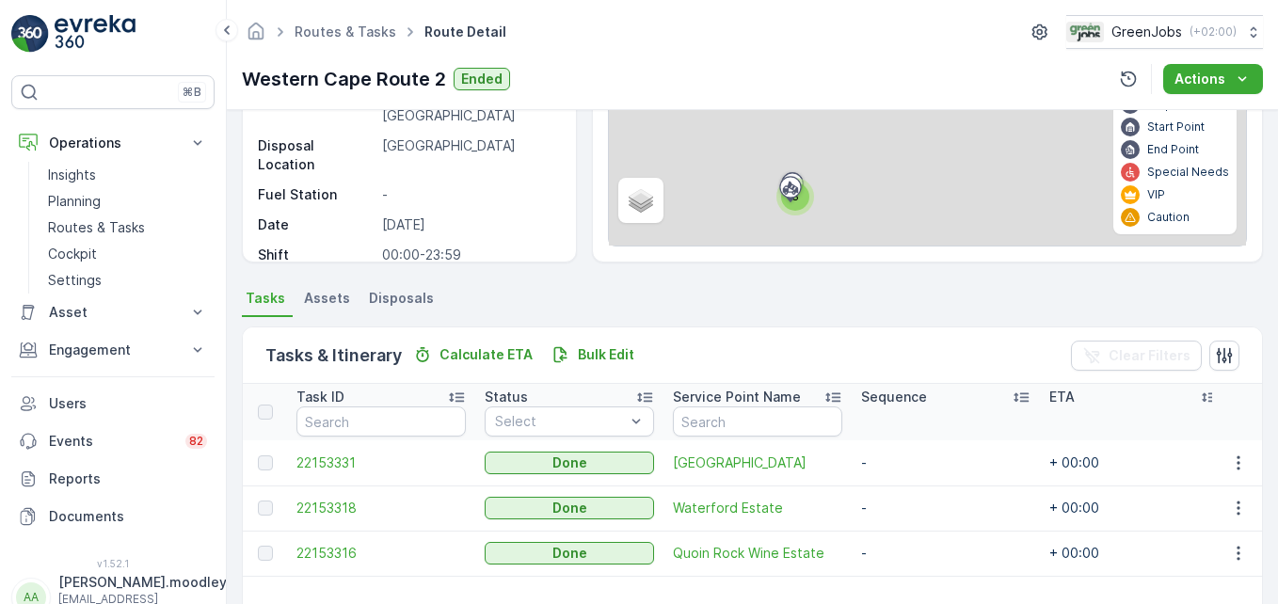
scroll to position [367, 0]
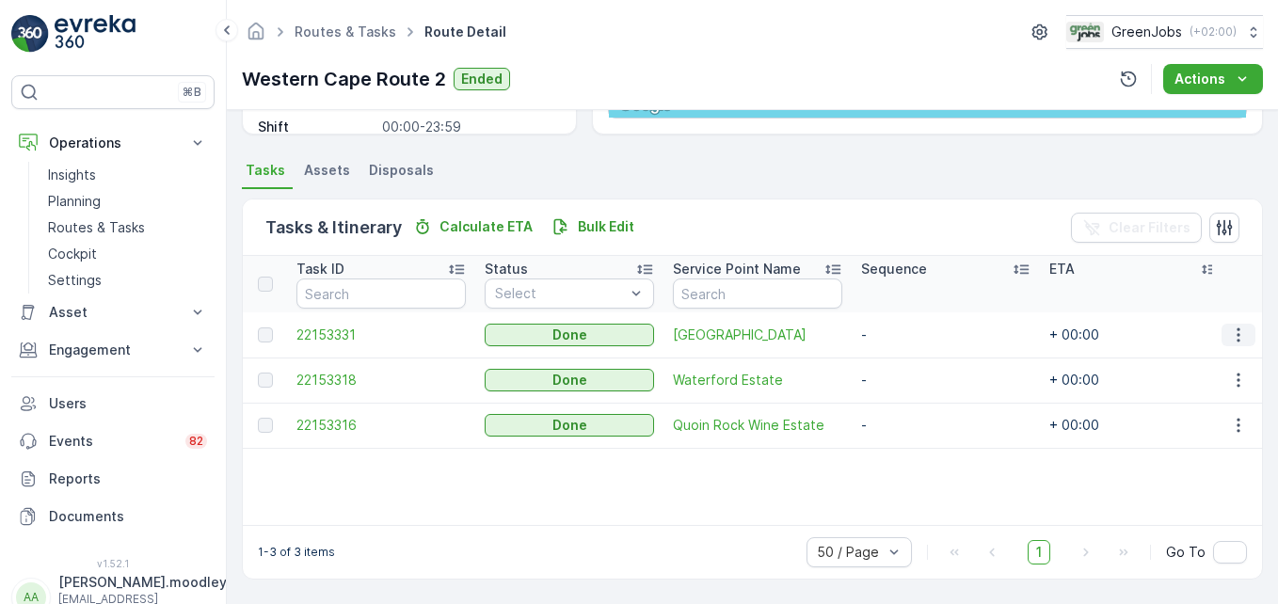
click at [914, 344] on icon "button" at bounding box center [1238, 335] width 19 height 19
click at [914, 364] on span "See More Details" at bounding box center [1215, 363] width 109 height 19
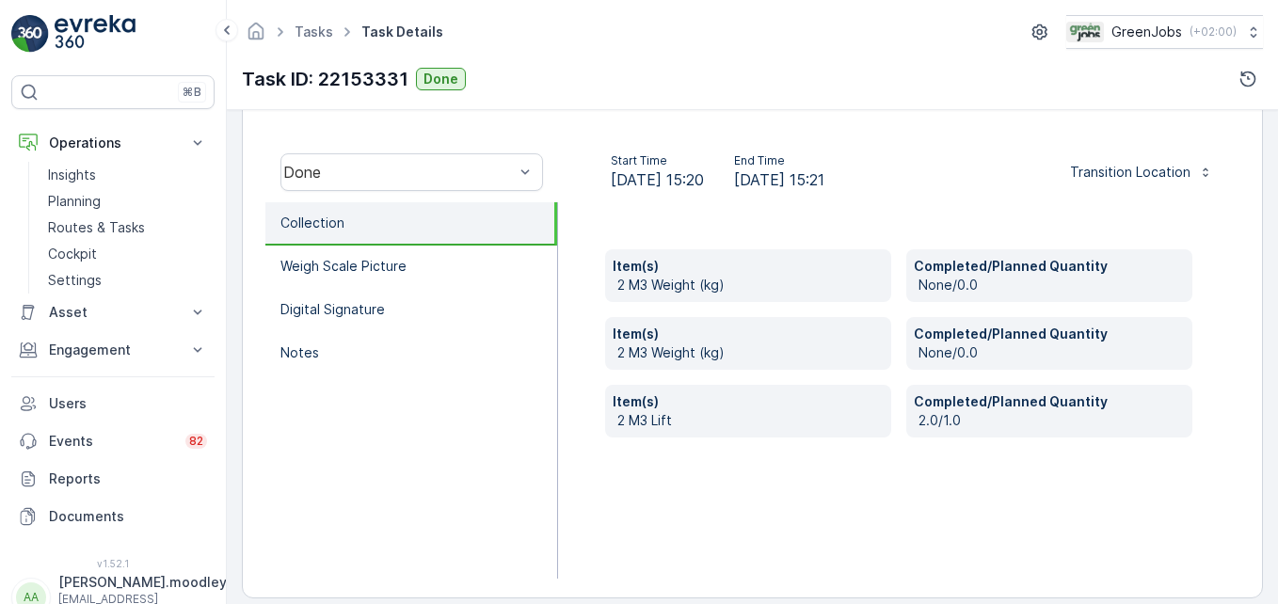
scroll to position [583, 0]
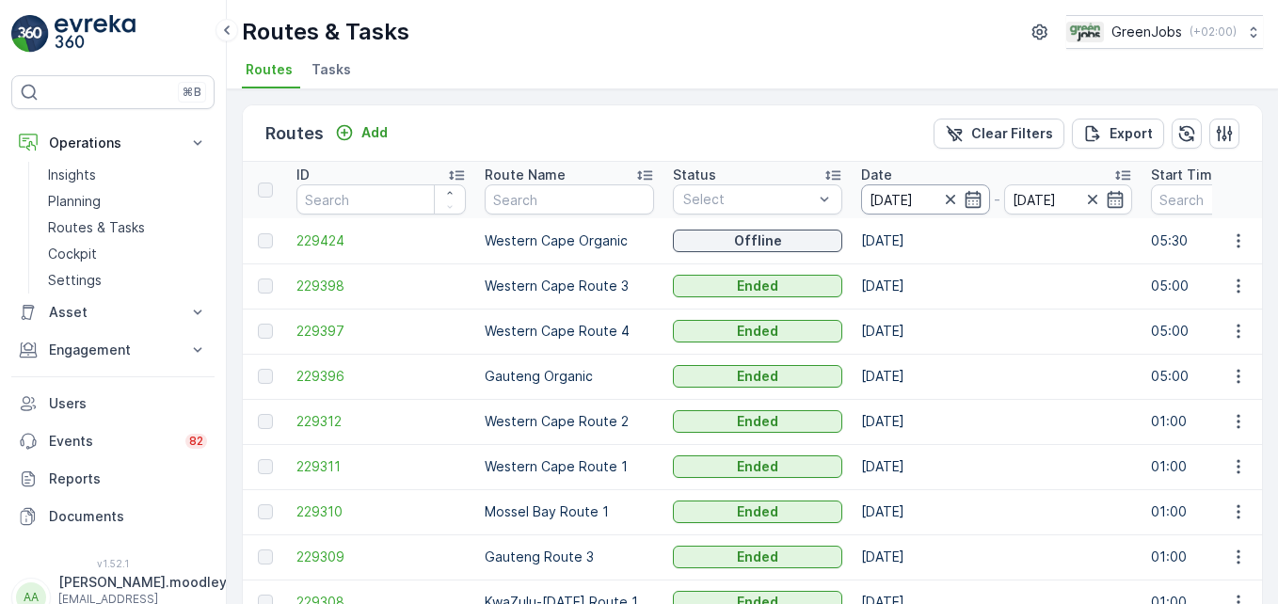
click at [899, 195] on input "[DATE]" at bounding box center [925, 199] width 129 height 30
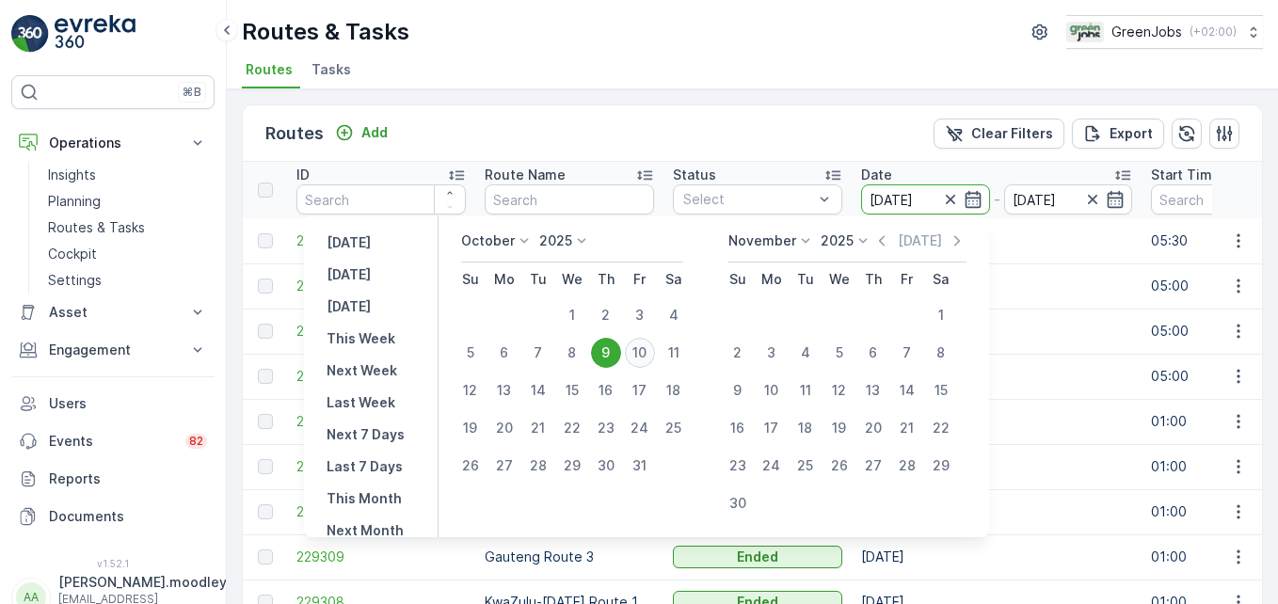
click at [655, 351] on div "10" at bounding box center [640, 353] width 30 height 30
type input "[DATE]"
click at [655, 351] on div "10" at bounding box center [640, 353] width 30 height 30
type input "[DATE]"
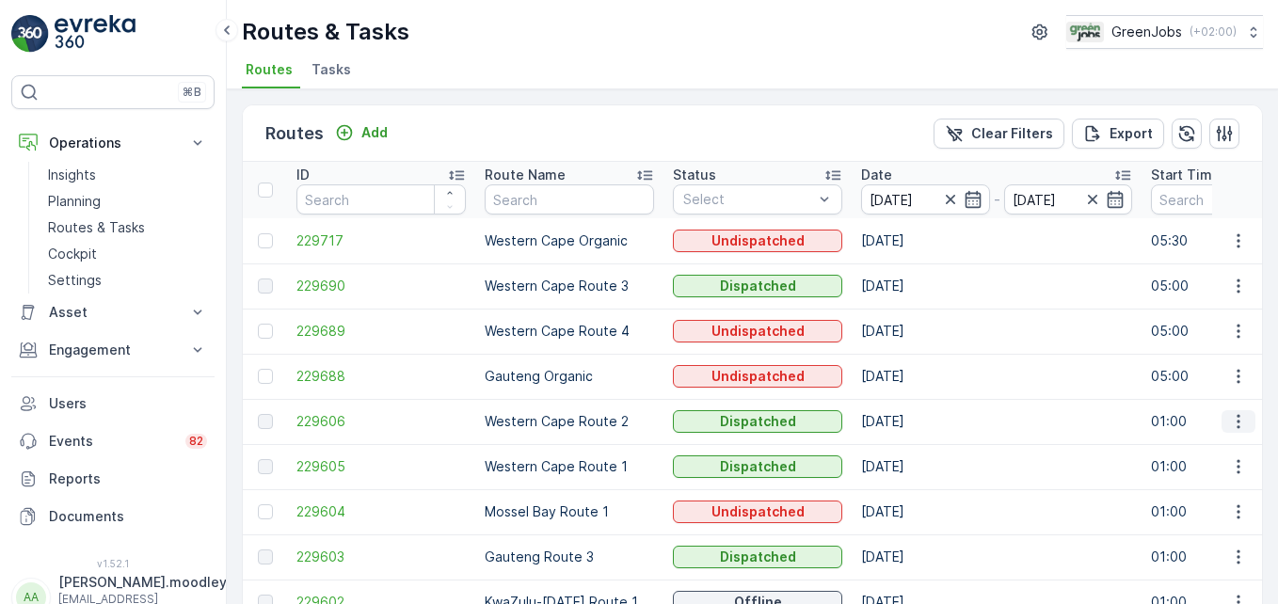
click at [914, 430] on icon "button" at bounding box center [1238, 421] width 19 height 19
click at [914, 455] on span "See More Details" at bounding box center [1194, 450] width 109 height 19
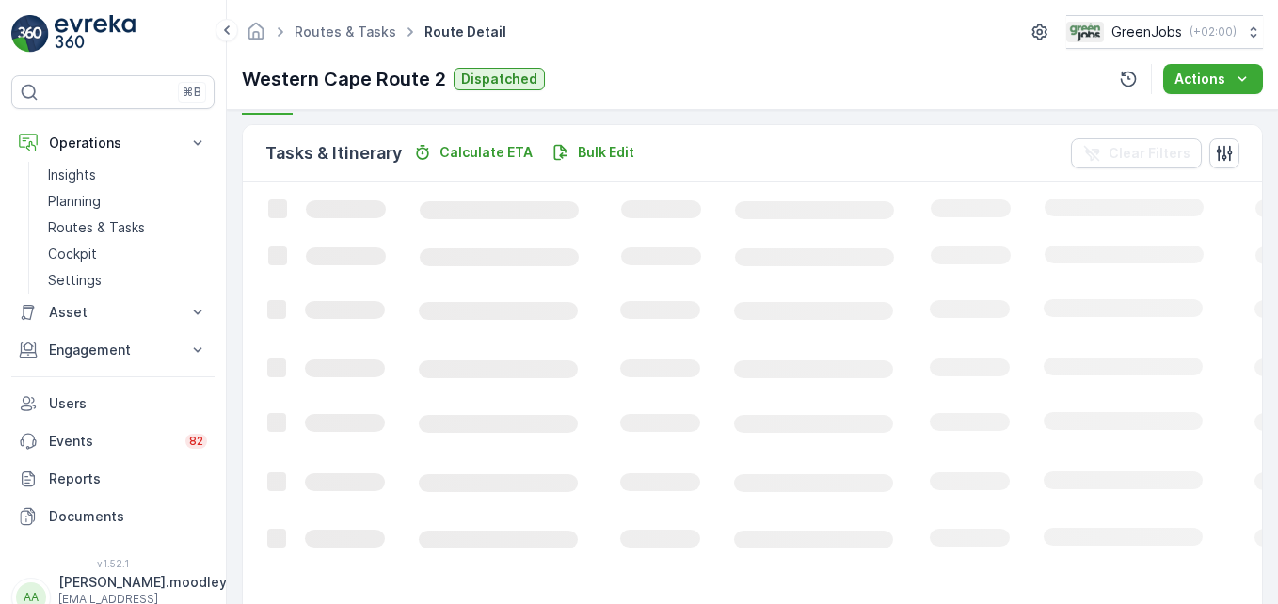
scroll to position [408, 0]
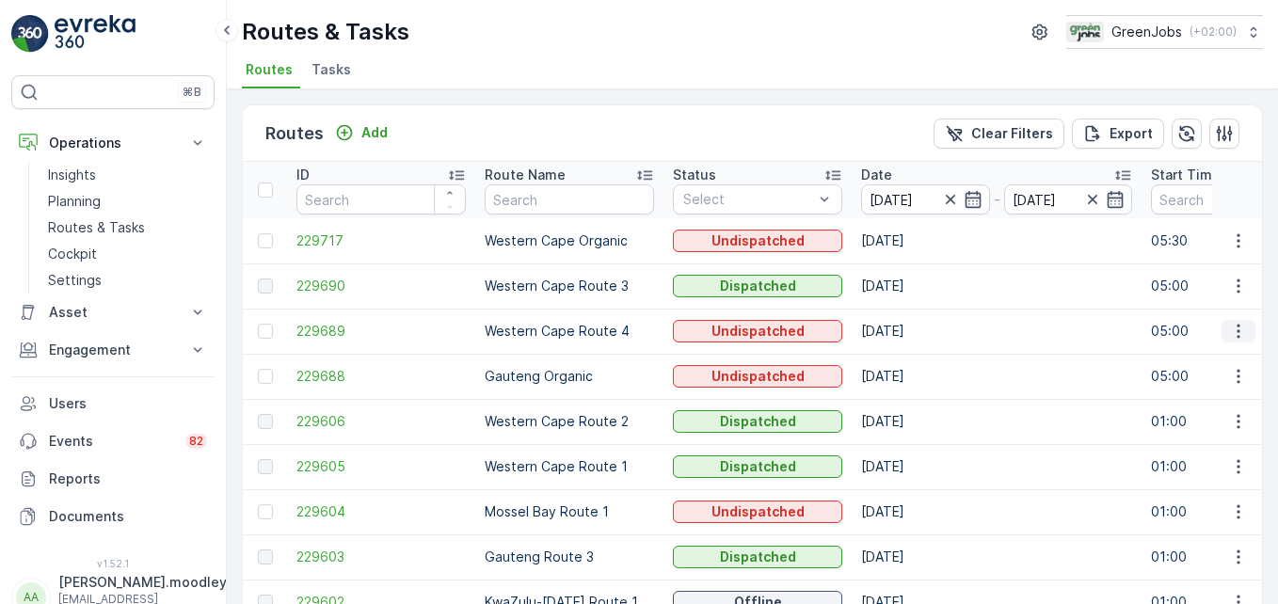
click at [914, 330] on icon "button" at bounding box center [1238, 331] width 19 height 19
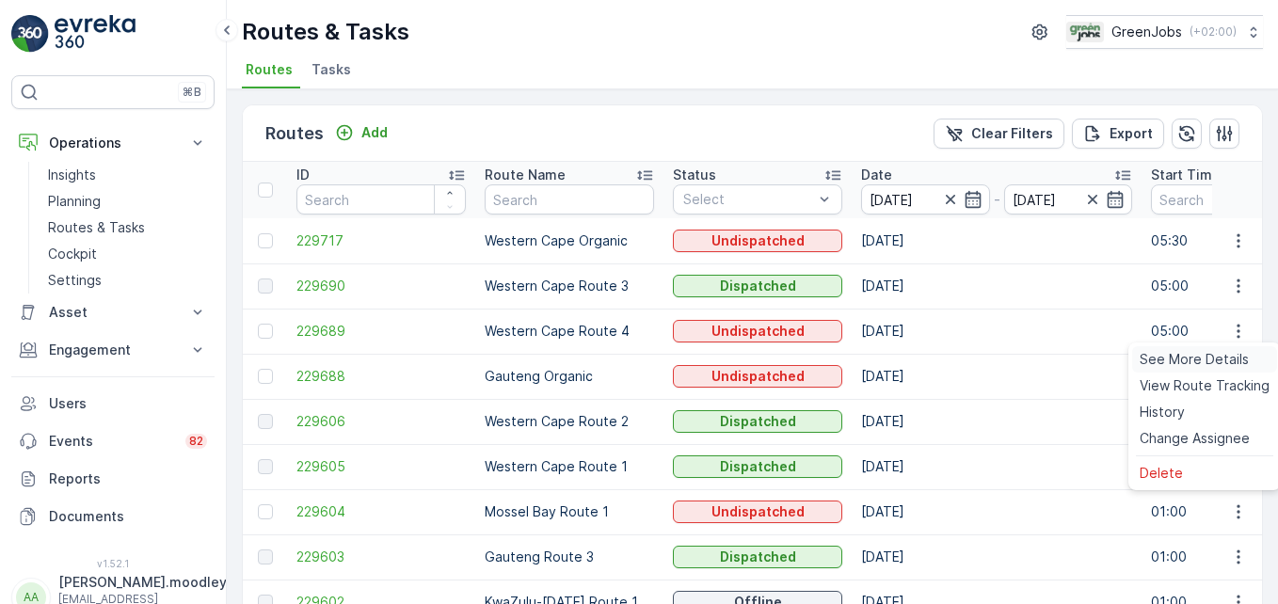
click at [914, 359] on span "See More Details" at bounding box center [1194, 359] width 109 height 19
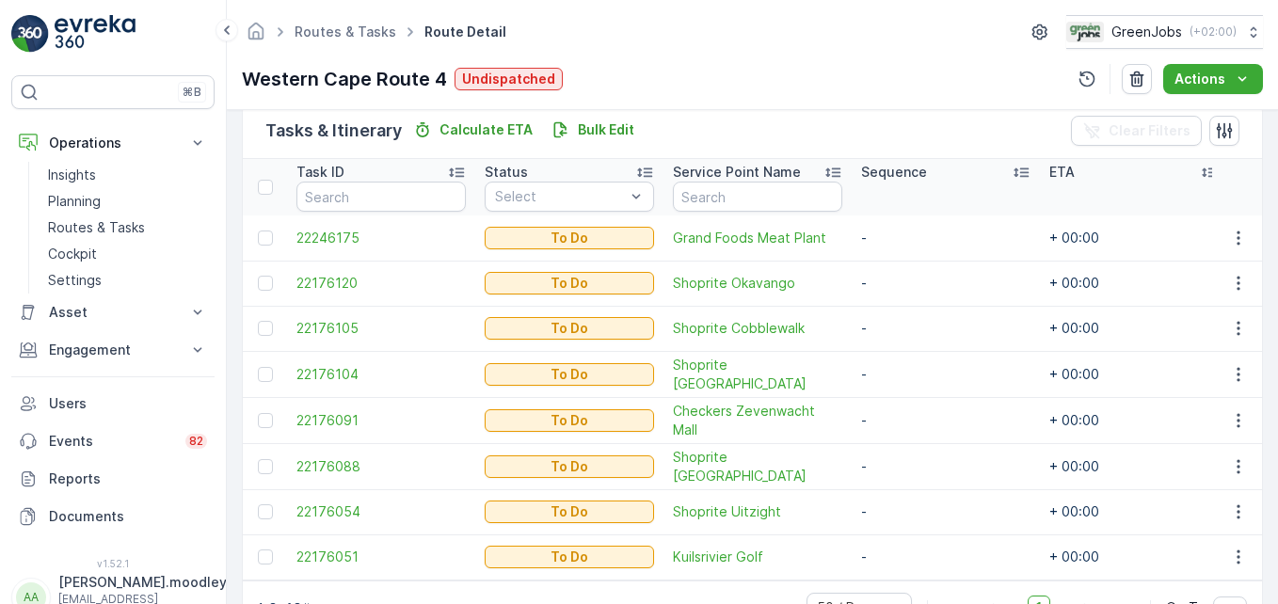
scroll to position [432, 0]
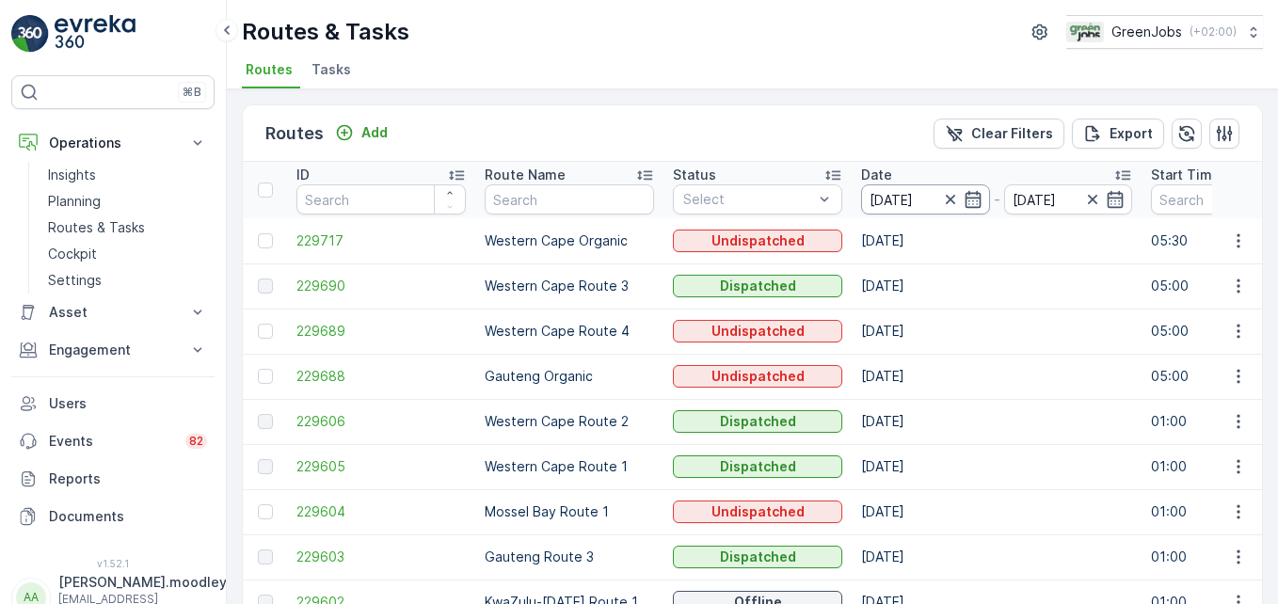
click at [896, 200] on input "[DATE]" at bounding box center [925, 199] width 129 height 30
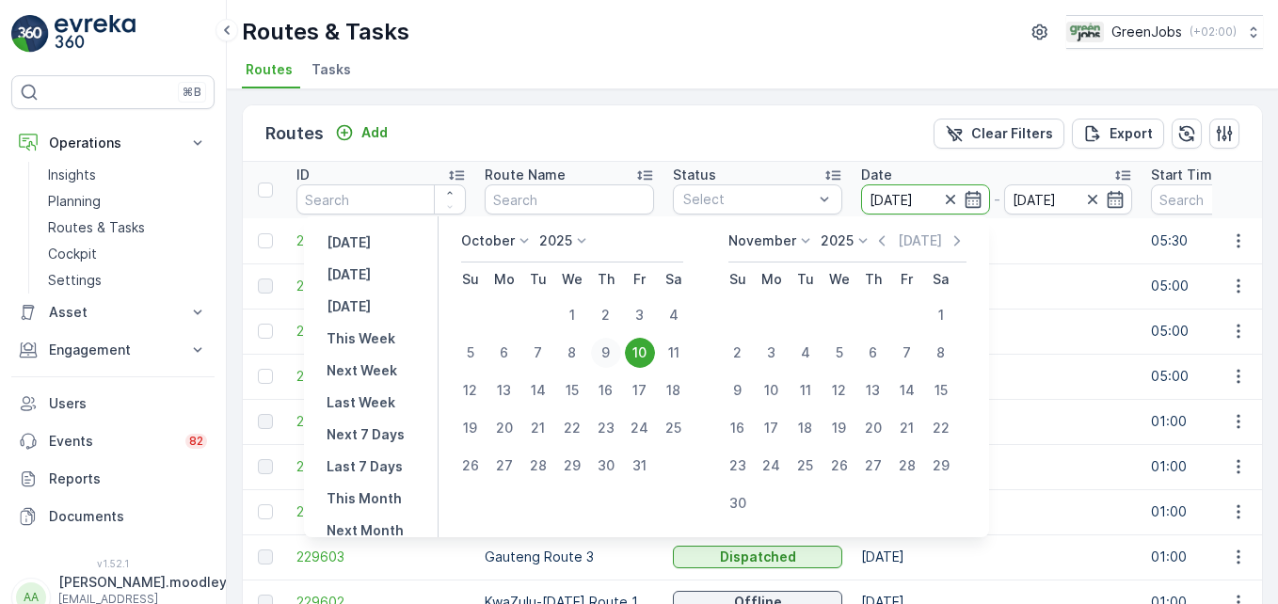
click at [613, 347] on div "9" at bounding box center [606, 353] width 30 height 30
type input "[DATE]"
click at [613, 347] on div "9" at bounding box center [606, 353] width 30 height 30
type input "[DATE]"
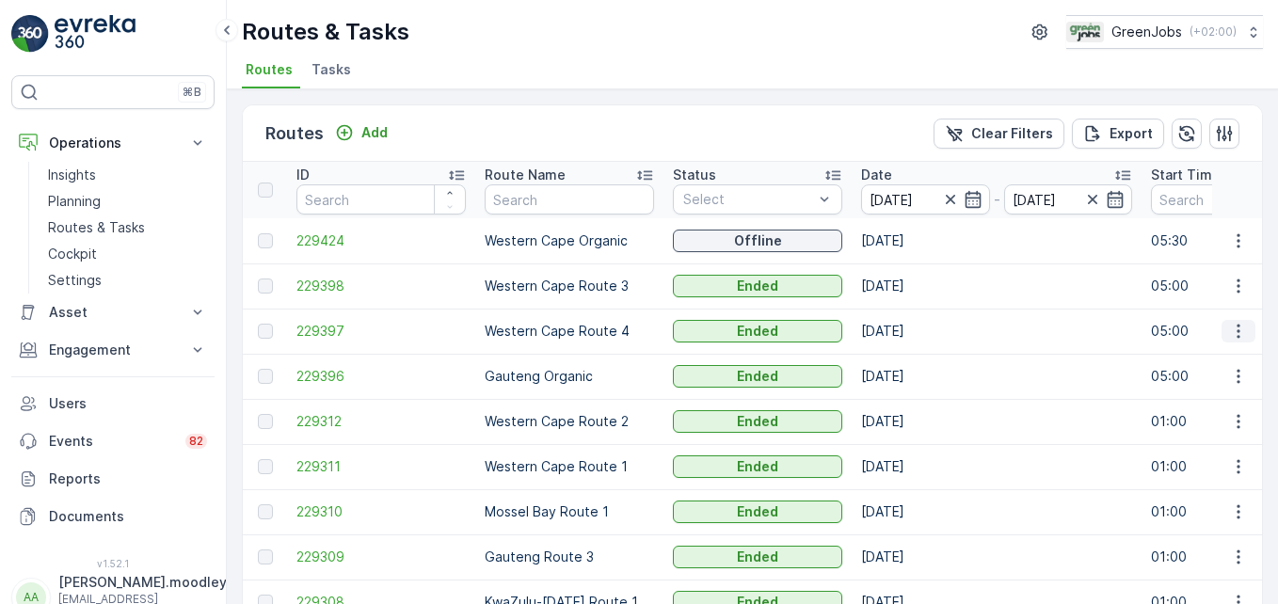
click at [914, 333] on icon "button" at bounding box center [1238, 331] width 19 height 19
click at [914, 363] on span "See More Details" at bounding box center [1194, 359] width 109 height 19
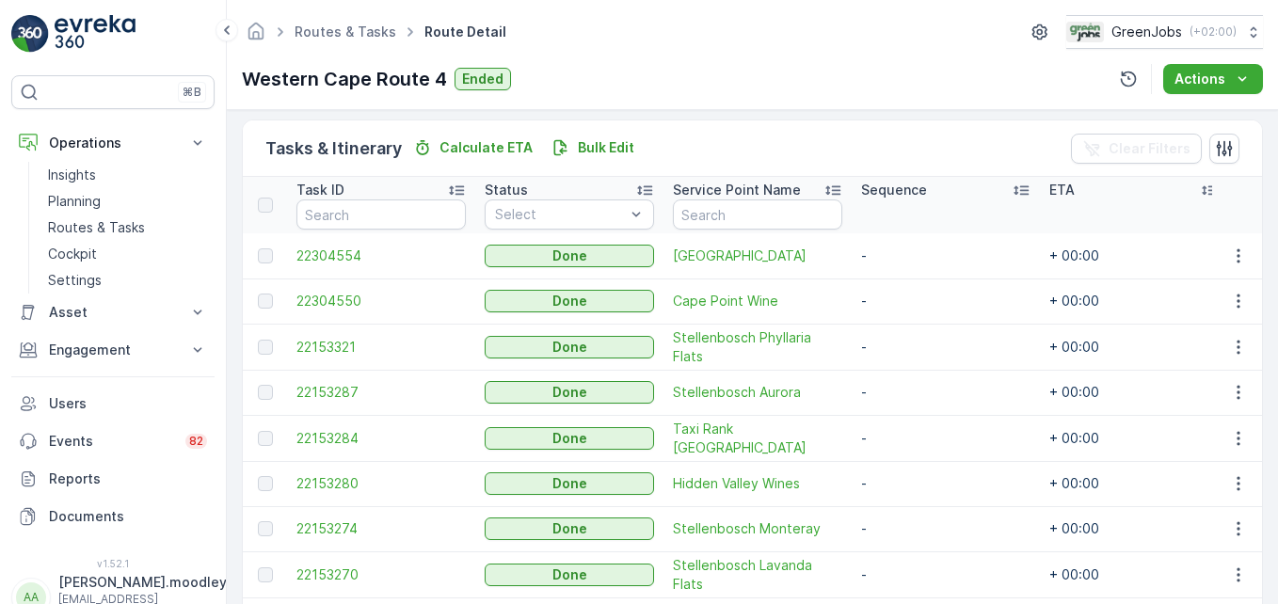
scroll to position [565, 0]
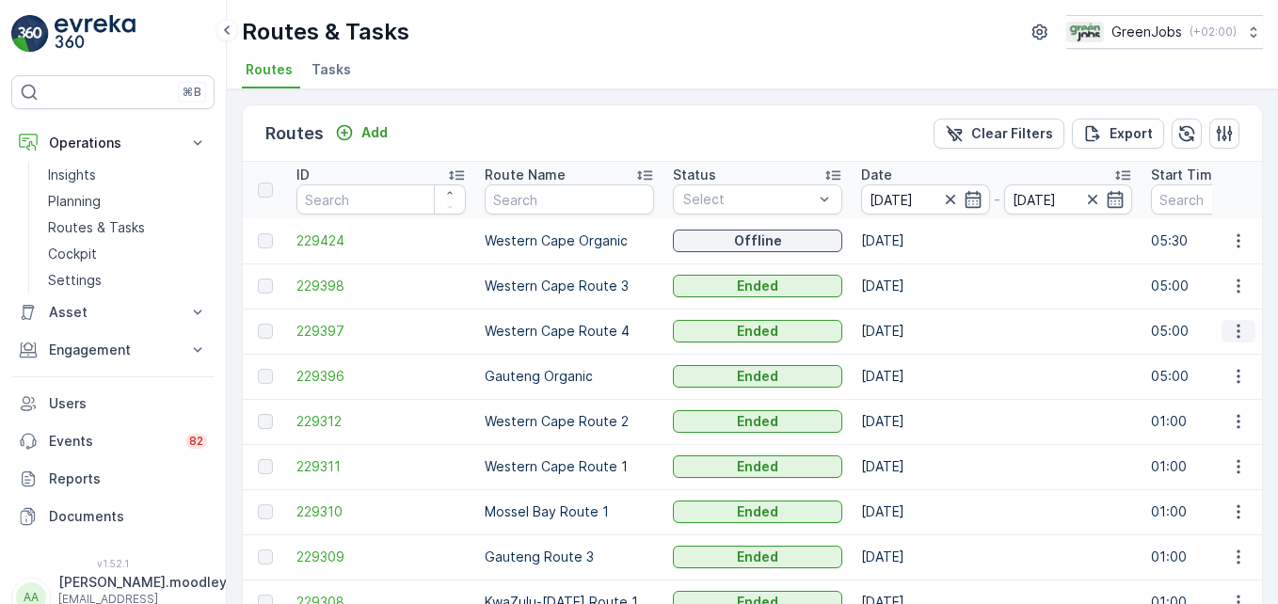
click at [914, 338] on icon "button" at bounding box center [1238, 331] width 19 height 19
click at [914, 361] on span "See More Details" at bounding box center [1194, 359] width 109 height 19
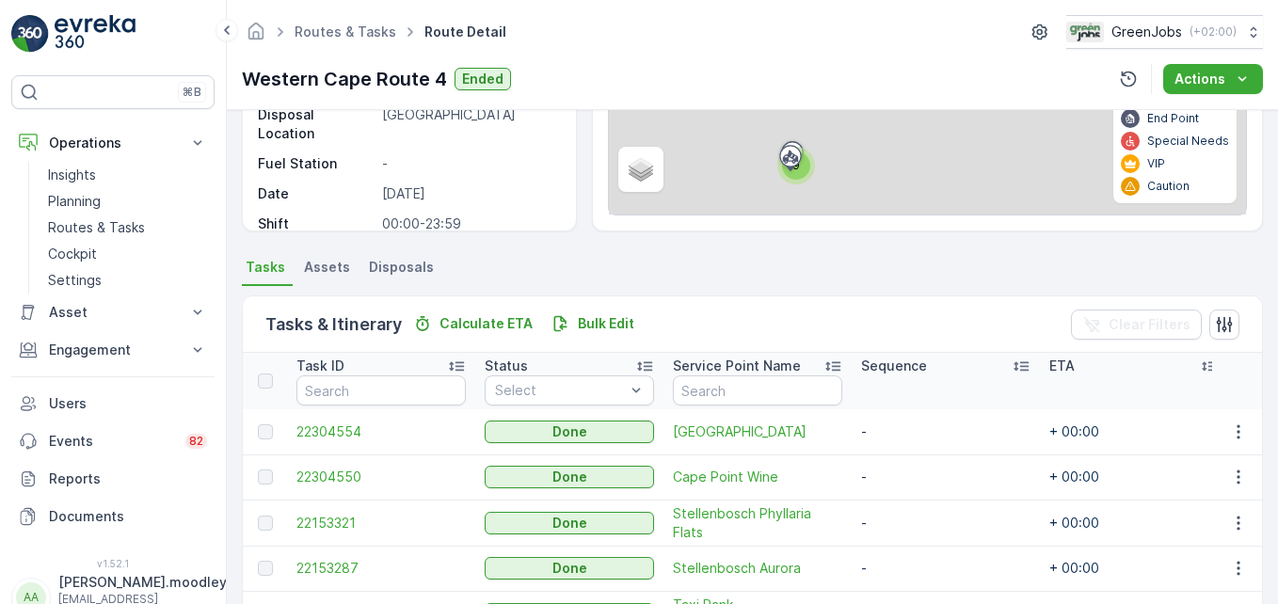
scroll to position [376, 0]
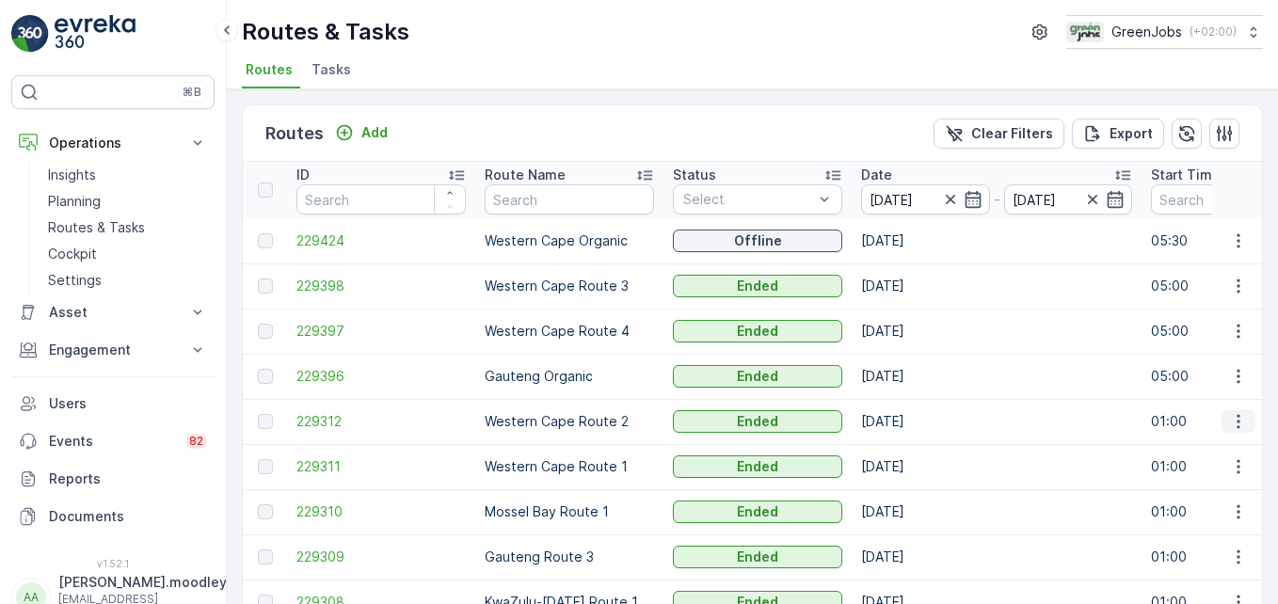
click at [914, 425] on icon "button" at bounding box center [1238, 421] width 19 height 19
click at [914, 446] on span "See More Details" at bounding box center [1194, 450] width 109 height 19
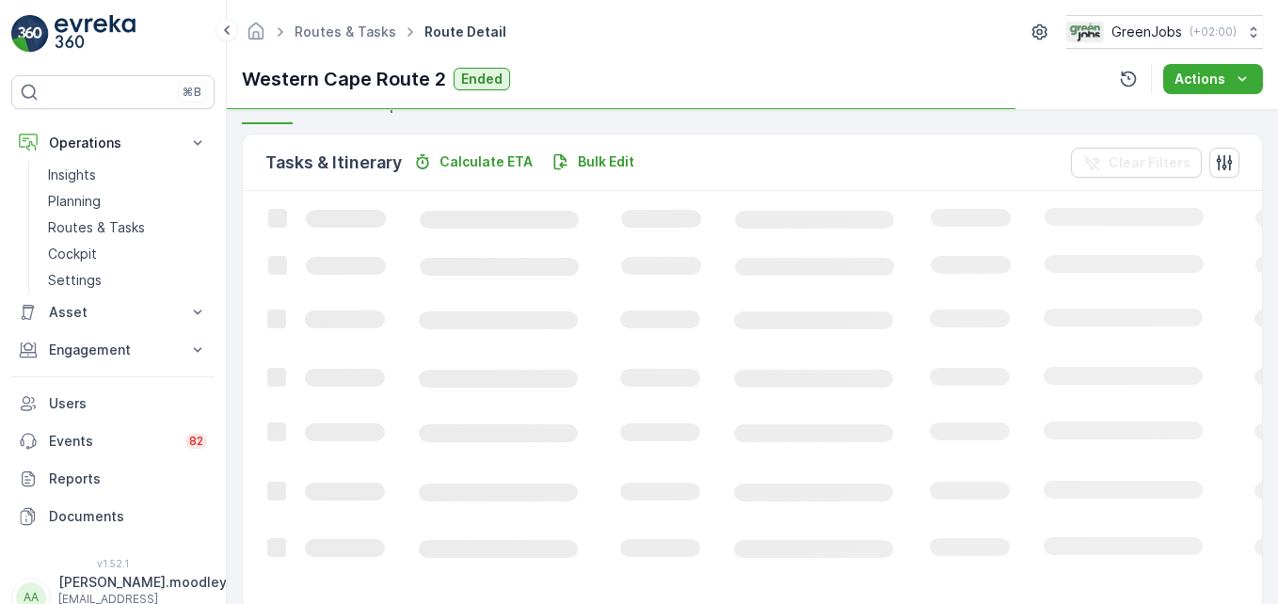
scroll to position [367, 0]
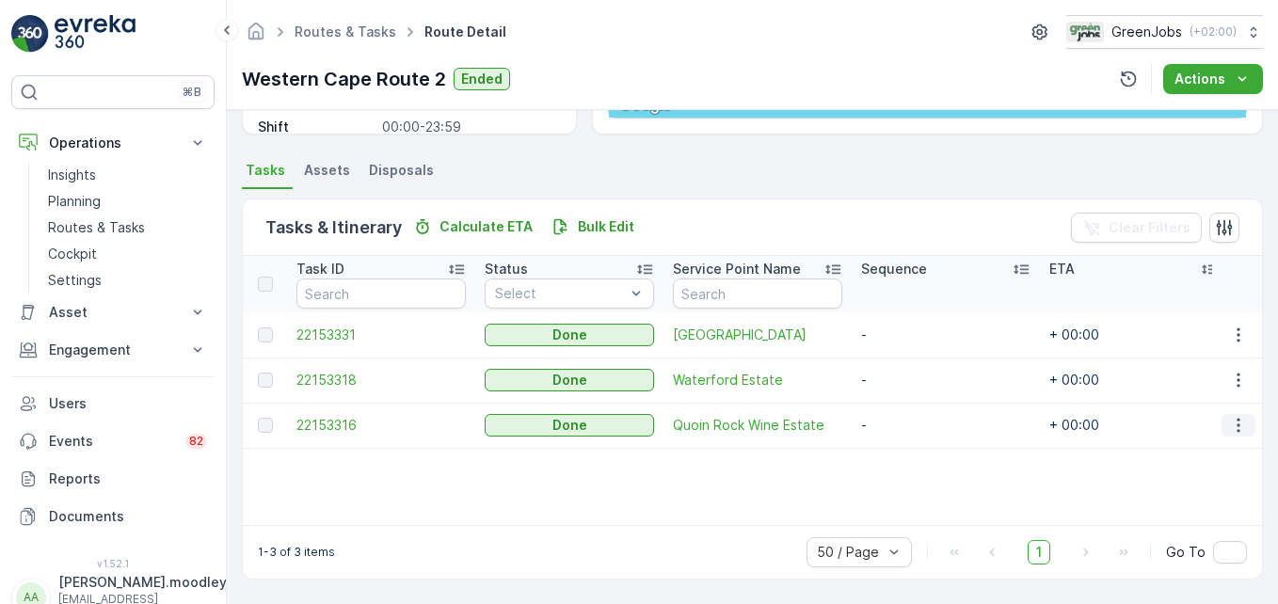
click at [914, 425] on icon "button" at bounding box center [1238, 425] width 19 height 19
click at [914, 457] on span "See More Details" at bounding box center [1215, 453] width 109 height 19
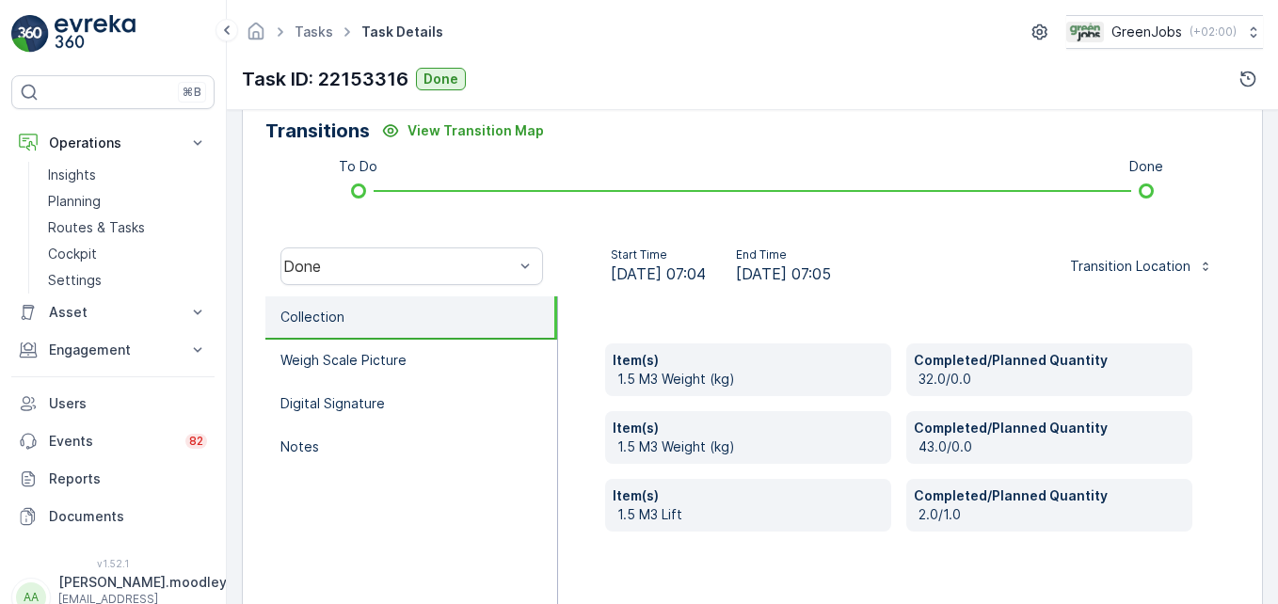
scroll to position [471, 0]
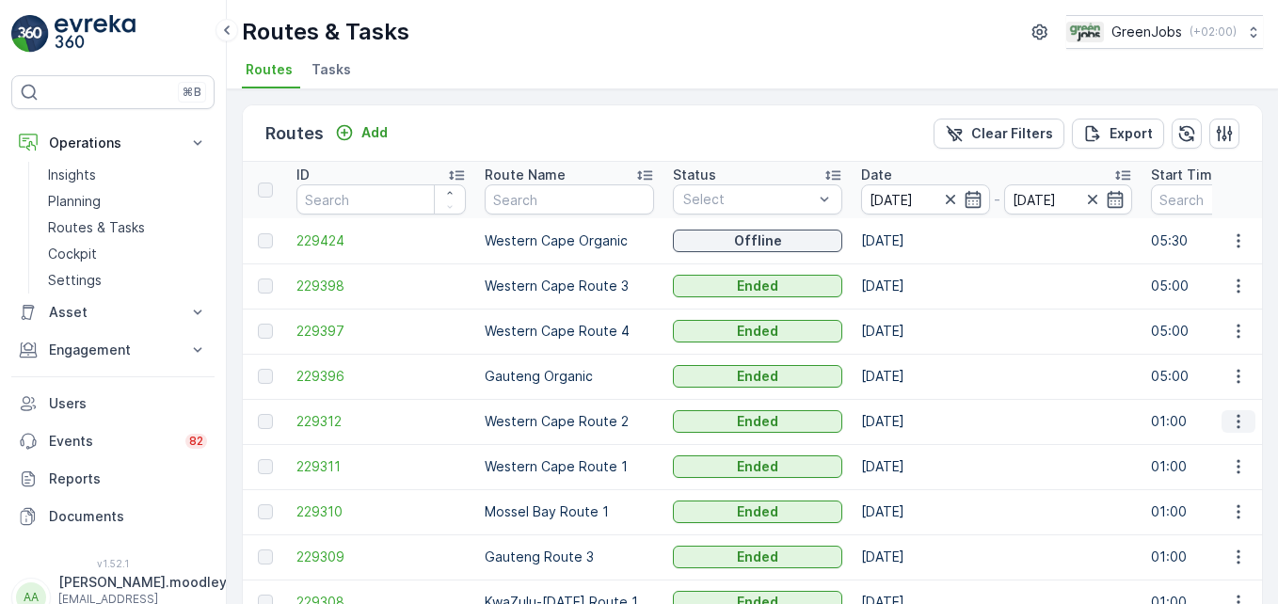
click at [914, 424] on icon "button" at bounding box center [1238, 421] width 19 height 19
click at [914, 451] on span "See More Details" at bounding box center [1194, 450] width 109 height 19
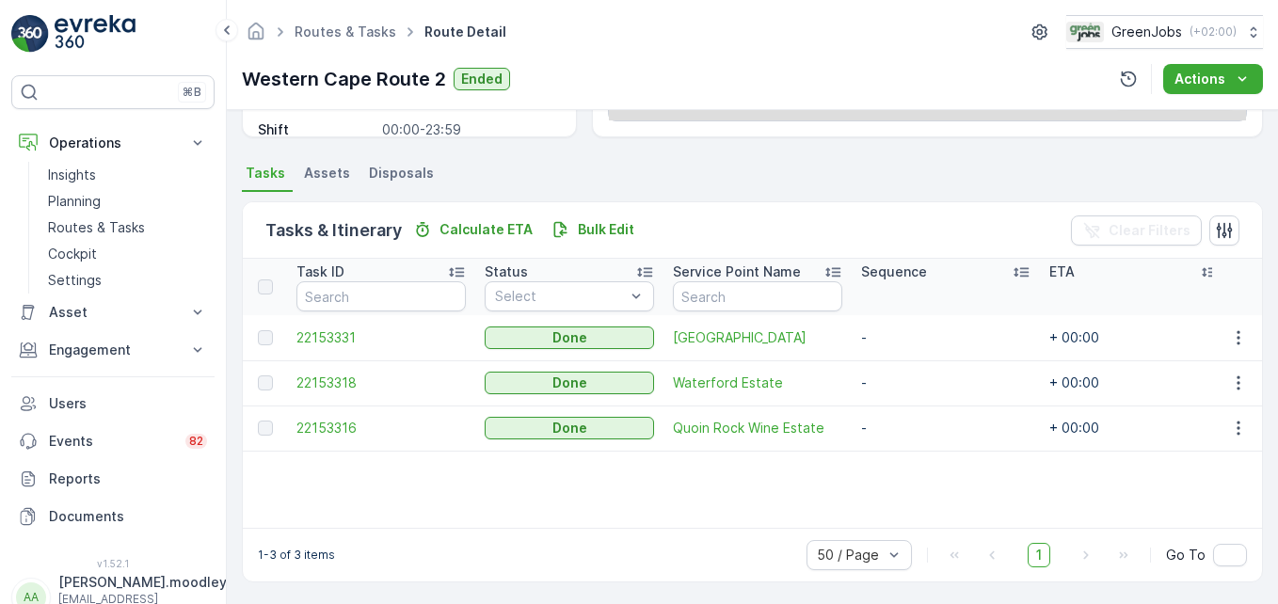
scroll to position [367, 0]
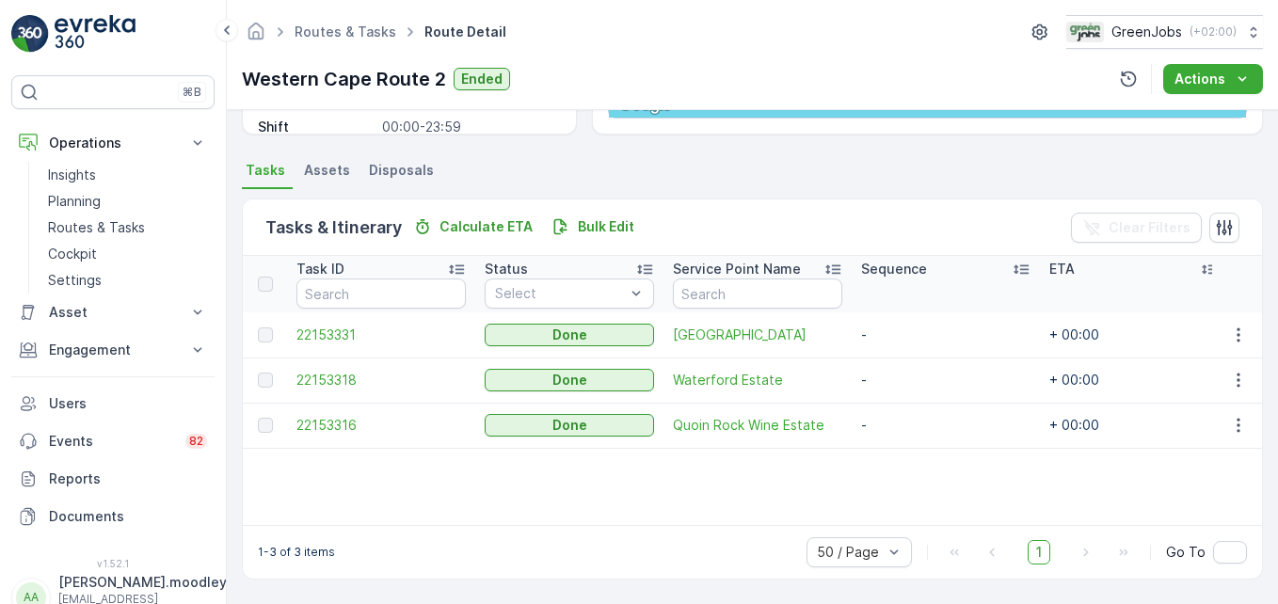
click at [914, 437] on td at bounding box center [1237, 425] width 51 height 45
click at [914, 425] on icon "button" at bounding box center [1238, 425] width 19 height 19
click at [914, 455] on span "See More Details" at bounding box center [1215, 453] width 109 height 19
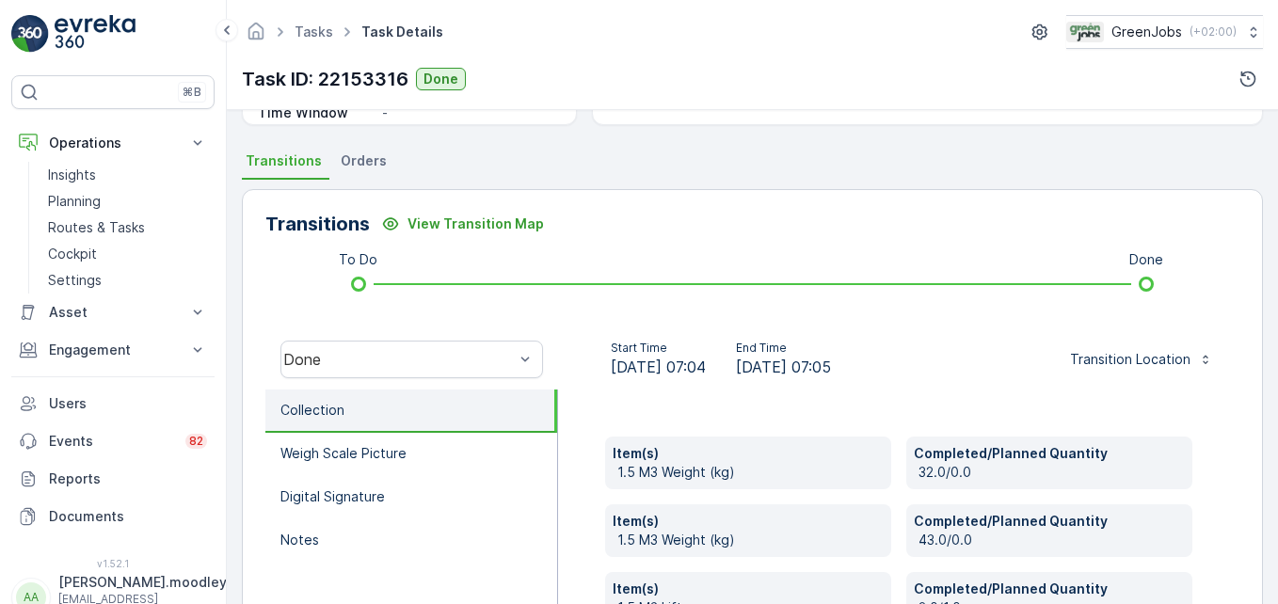
scroll to position [471, 0]
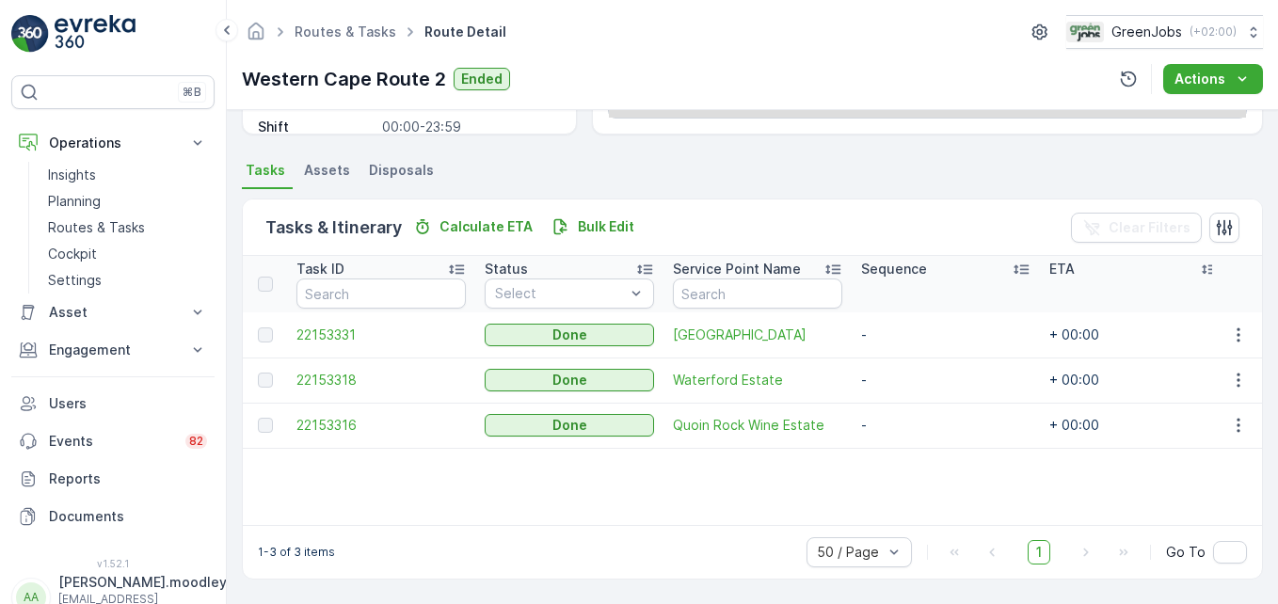
scroll to position [367, 0]
click at [914, 383] on icon "button" at bounding box center [1238, 380] width 19 height 19
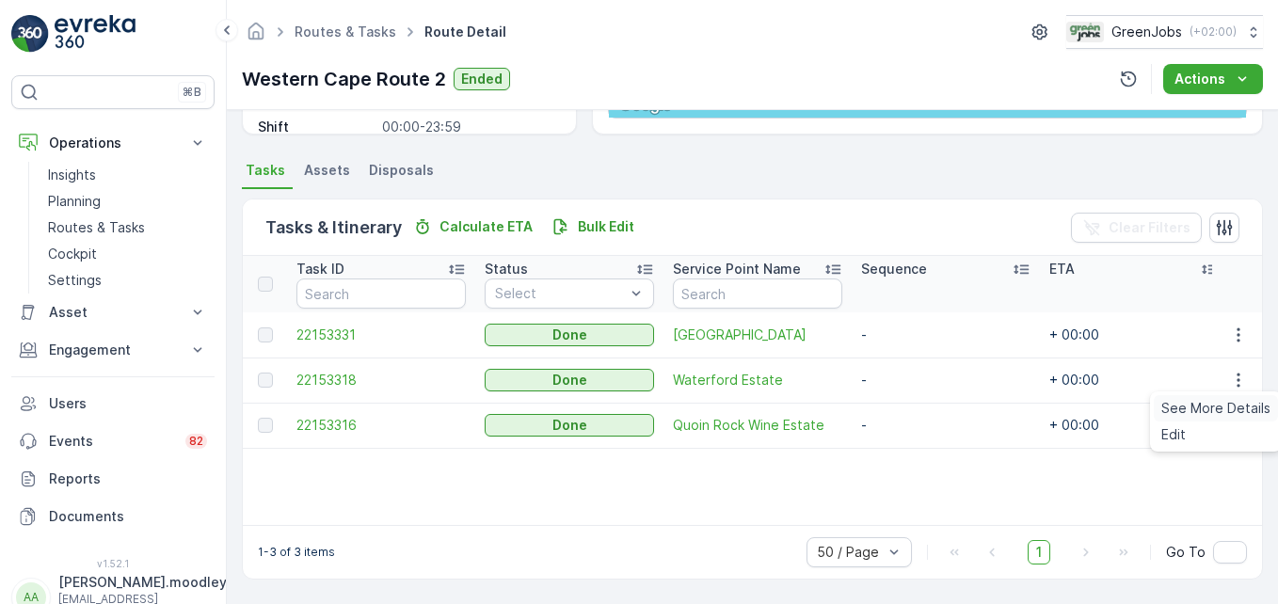
click at [914, 408] on span "See More Details" at bounding box center [1215, 408] width 109 height 19
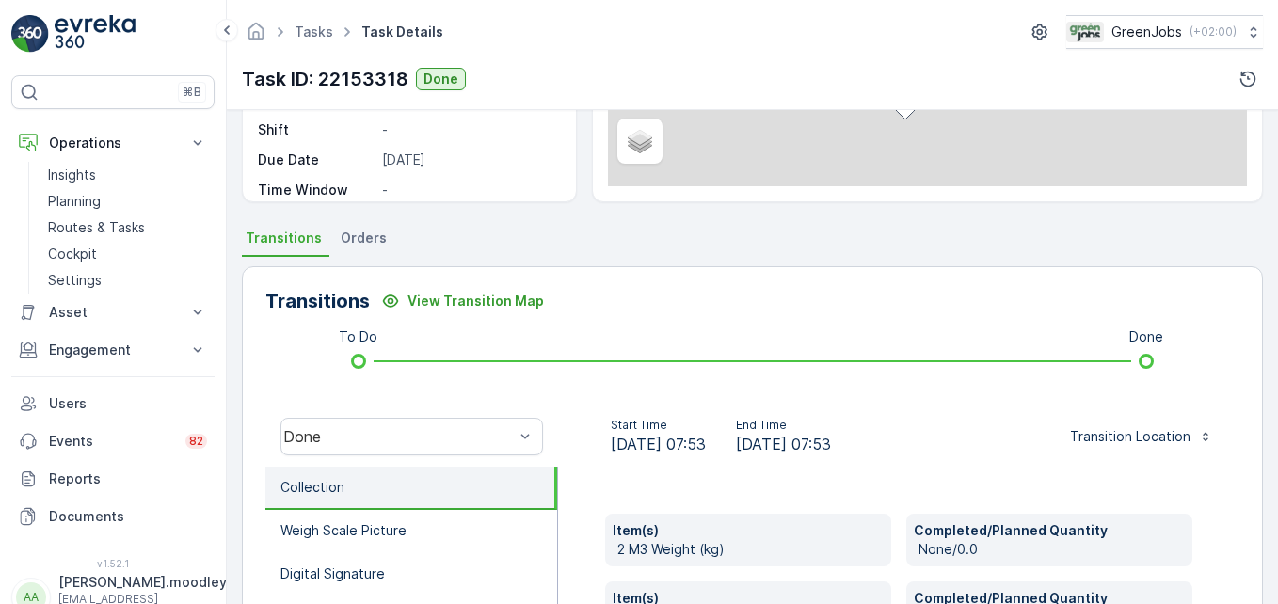
scroll to position [376, 0]
